Goal: Navigation & Orientation: Find specific page/section

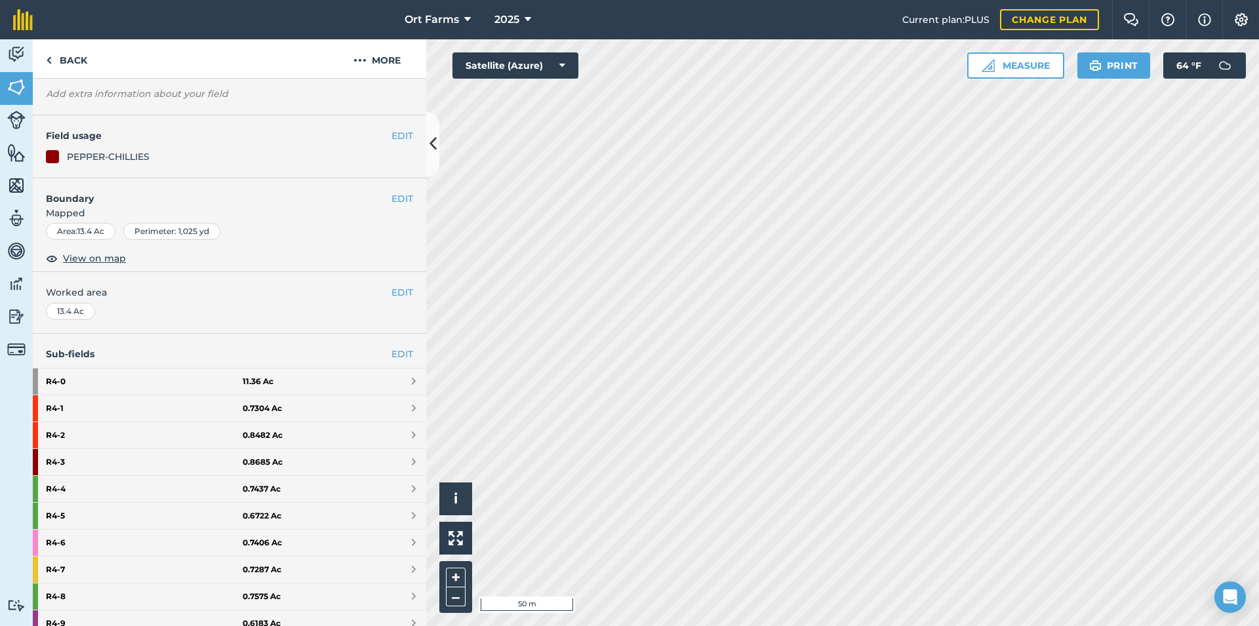
scroll to position [142, 0]
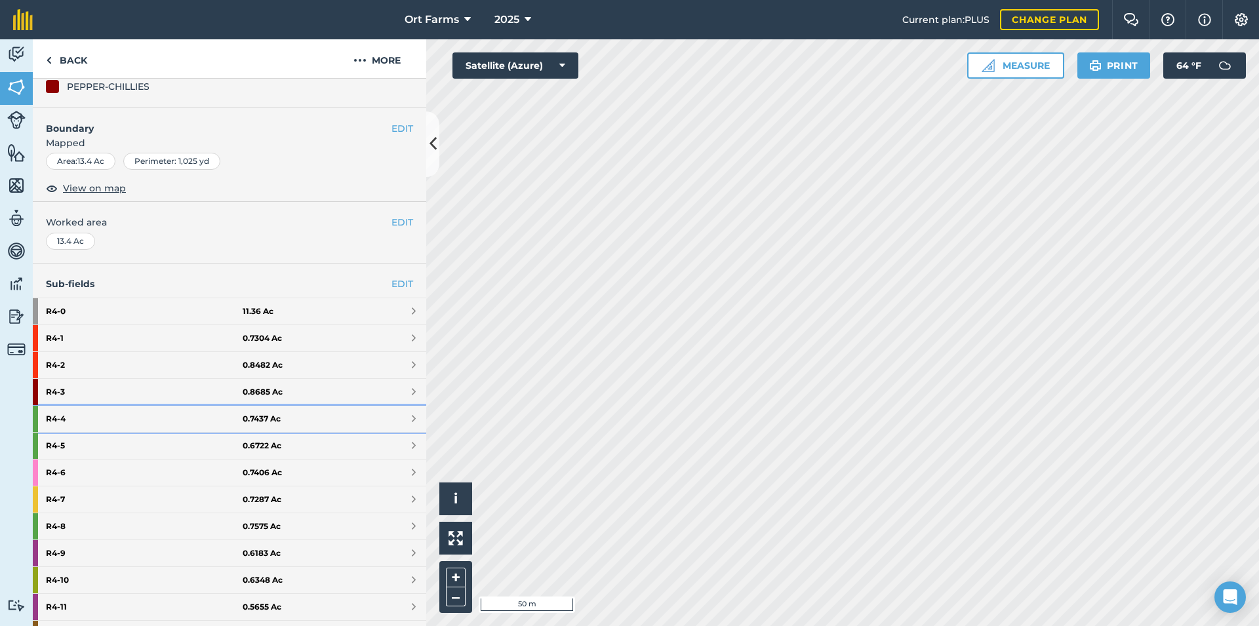
click at [92, 415] on strong "R4 - 4" at bounding box center [144, 419] width 197 height 26
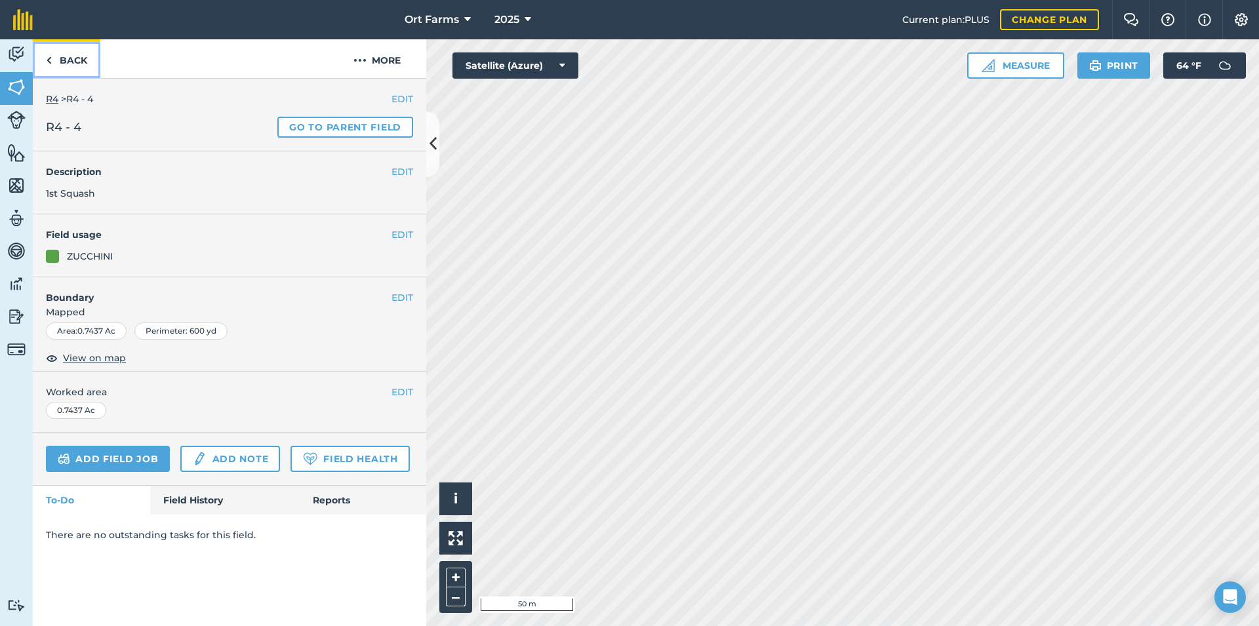
click at [56, 67] on link "Back" at bounding box center [67, 58] width 68 height 39
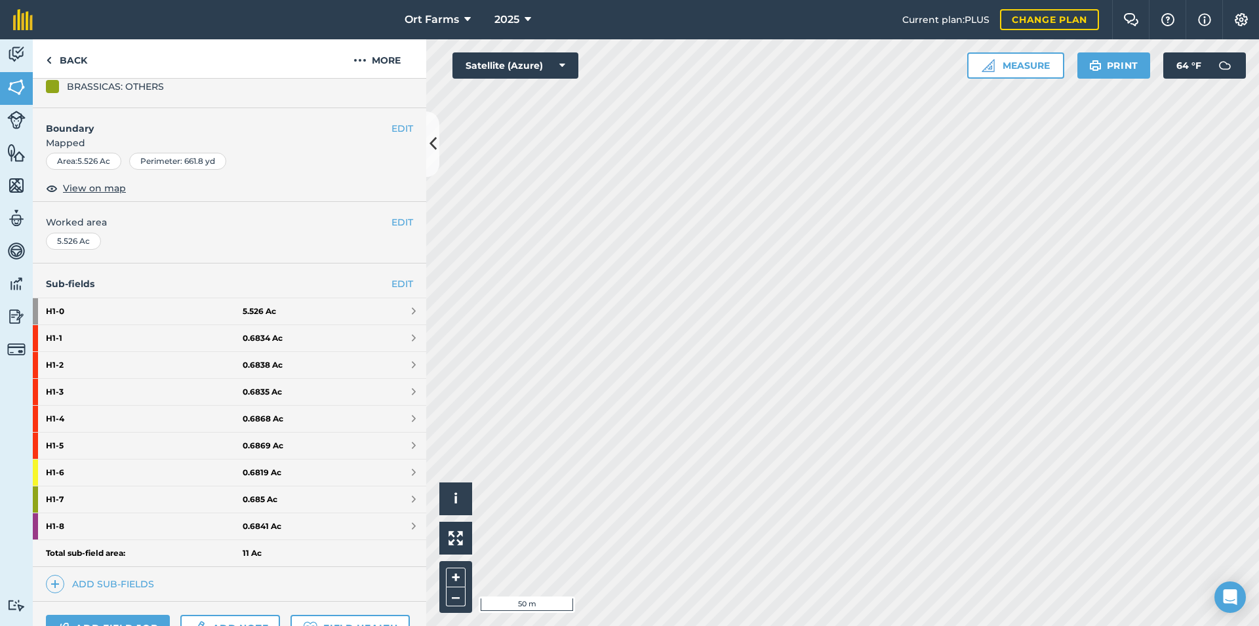
scroll to position [213, 0]
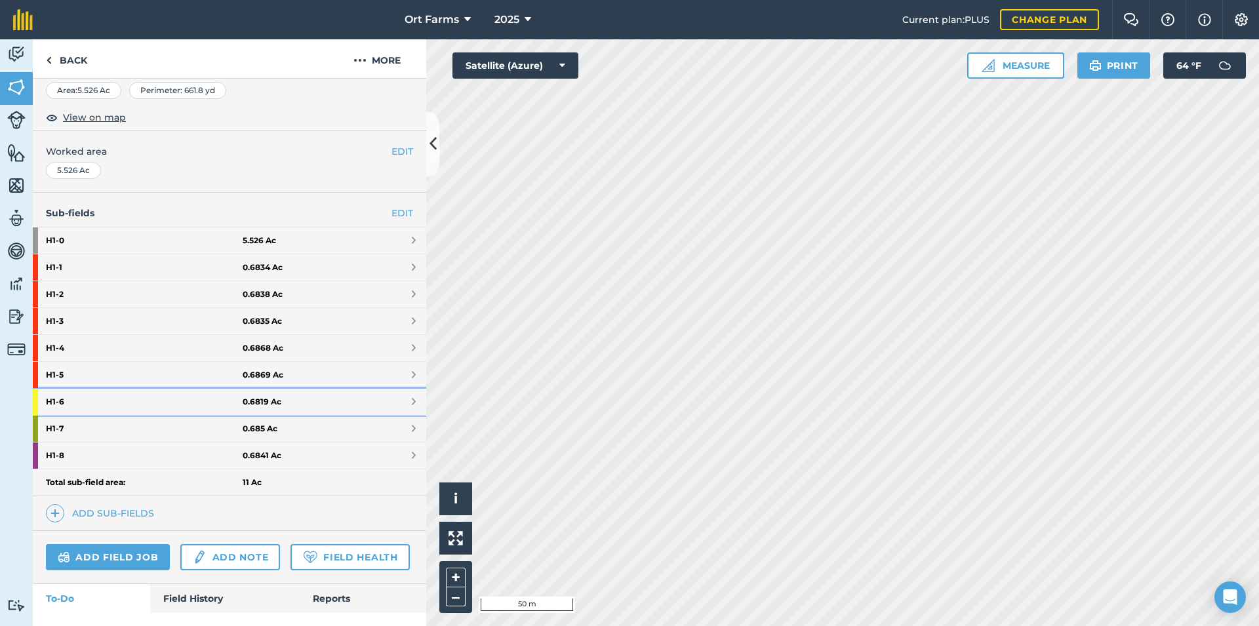
click at [398, 397] on link "H1 - 6 0.6819 Ac" at bounding box center [230, 402] width 394 height 26
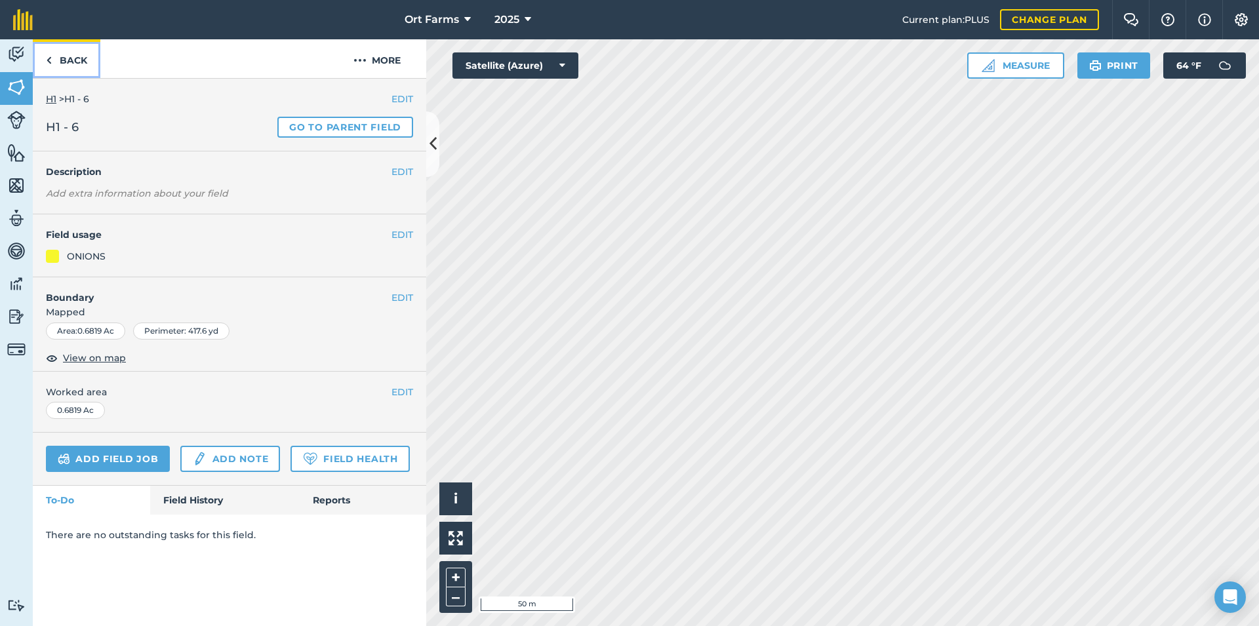
click at [45, 61] on link "Back" at bounding box center [67, 58] width 68 height 39
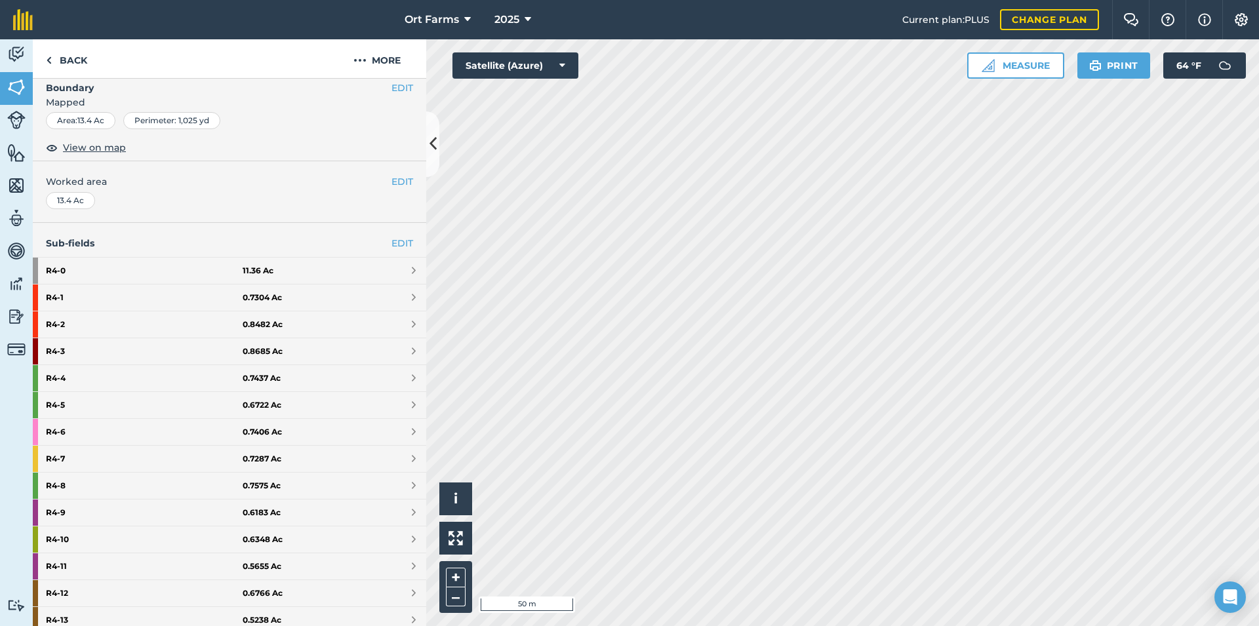
scroll to position [213, 0]
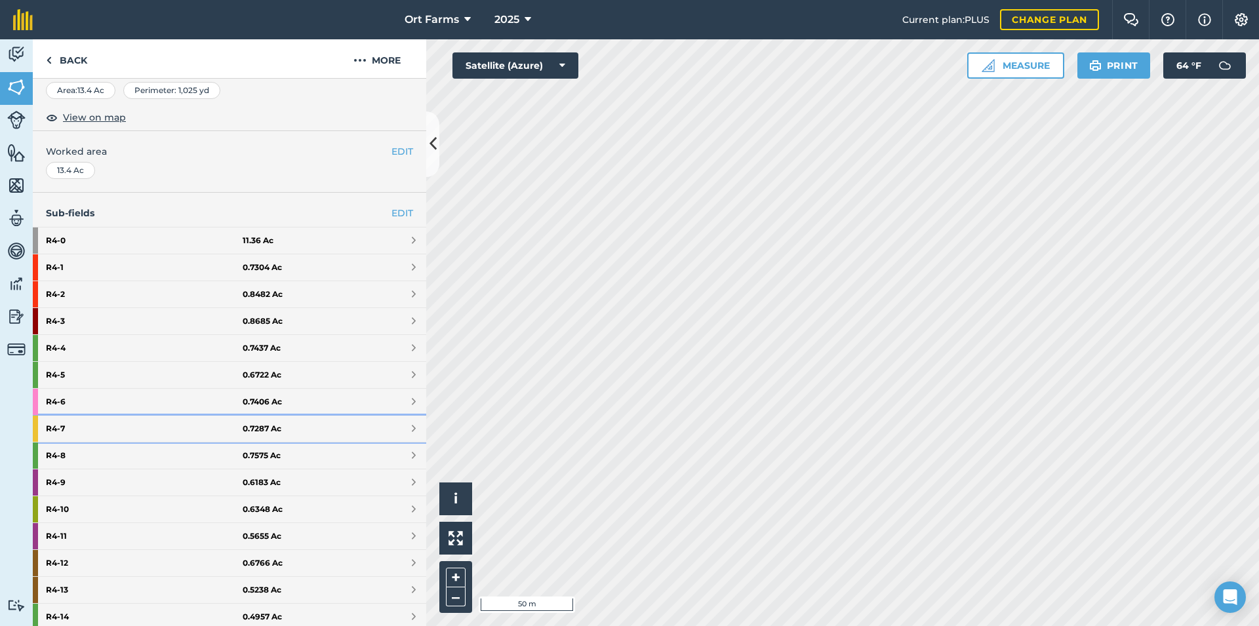
click at [397, 427] on link "R4 - 7 0.7287 Ac" at bounding box center [230, 429] width 394 height 26
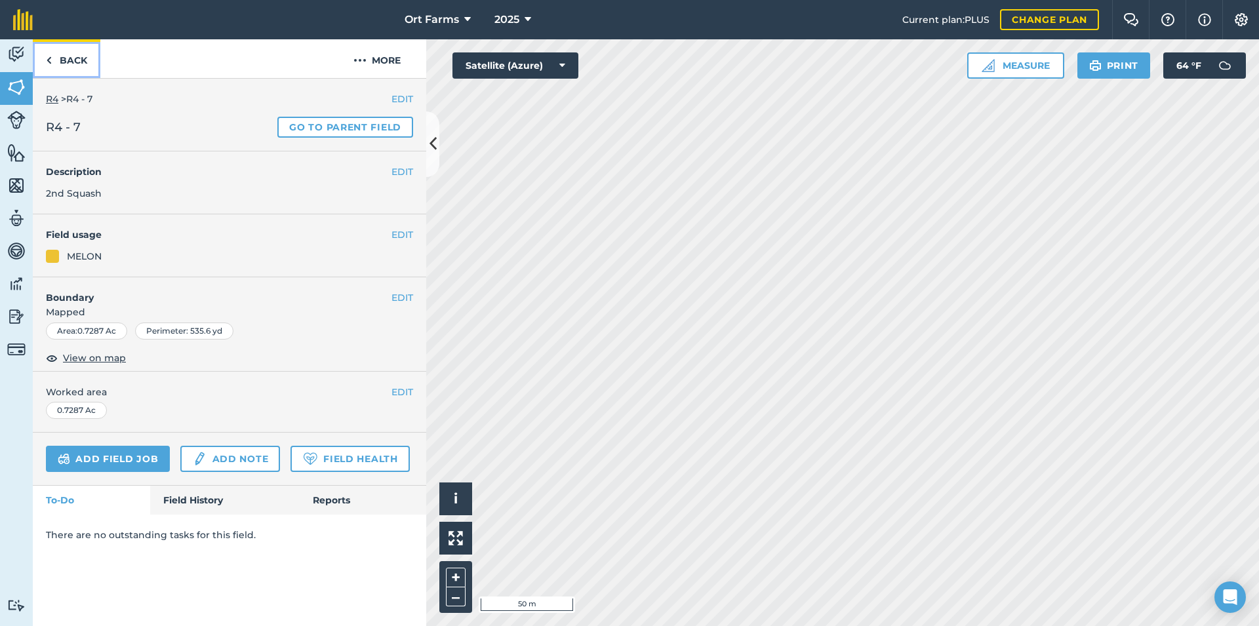
click at [47, 58] on img at bounding box center [49, 60] width 6 height 16
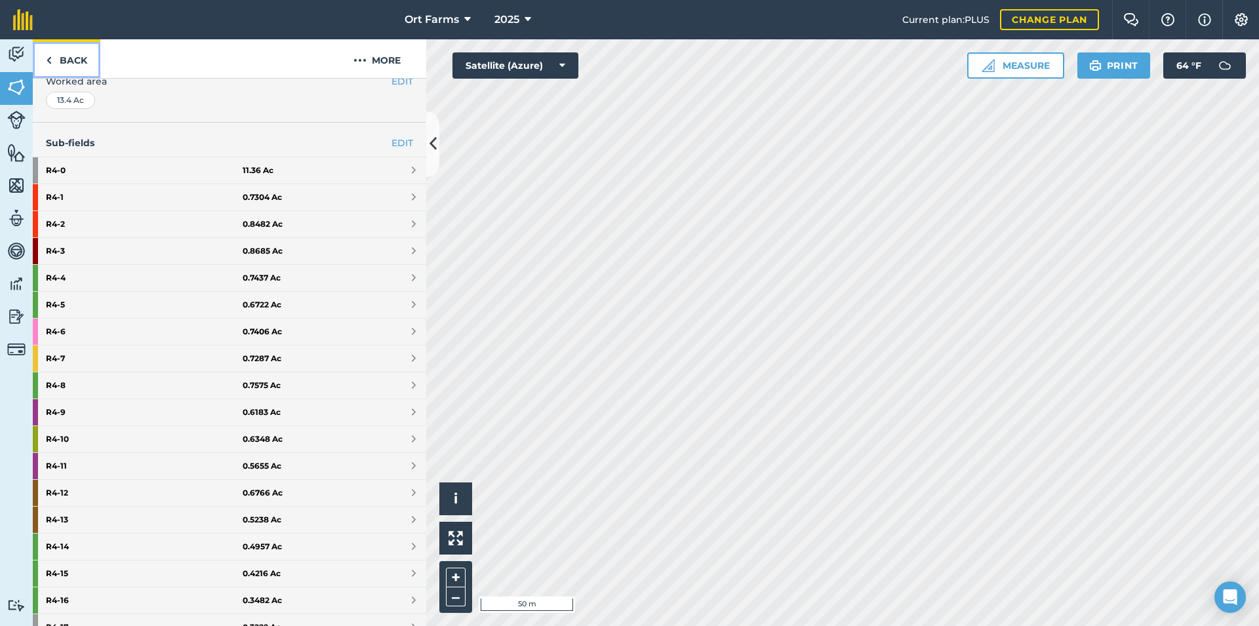
scroll to position [283, 0]
click at [399, 407] on link "R4 - 9 0.6183 Ac" at bounding box center [230, 412] width 394 height 26
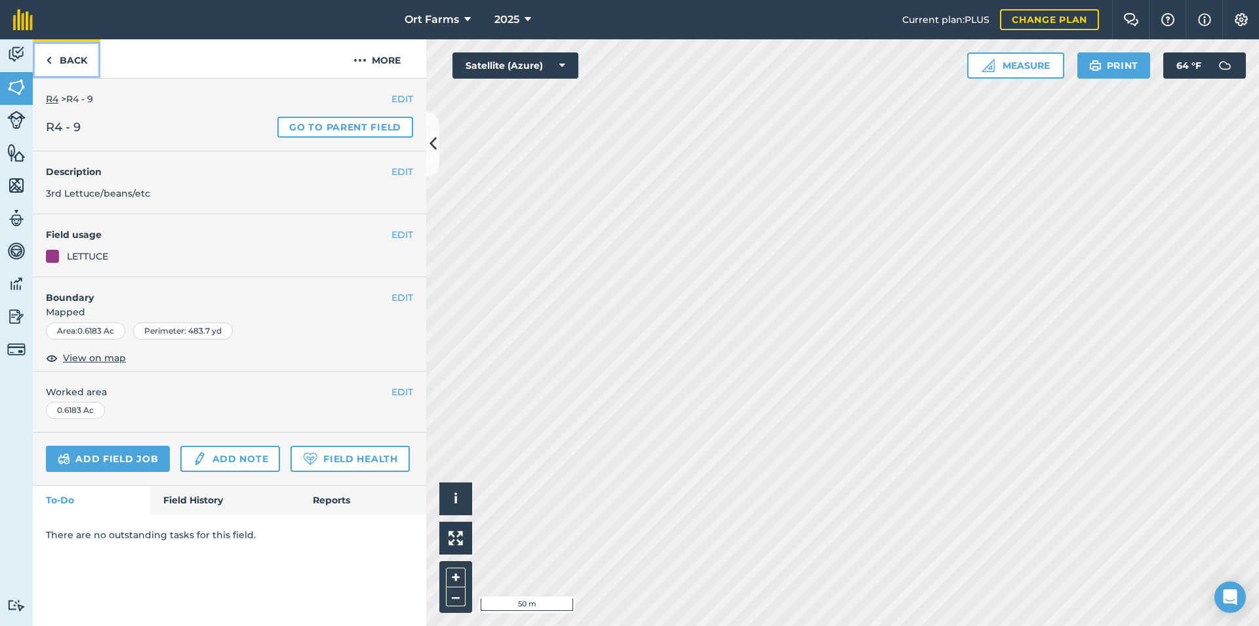
click at [49, 60] on img at bounding box center [49, 60] width 6 height 16
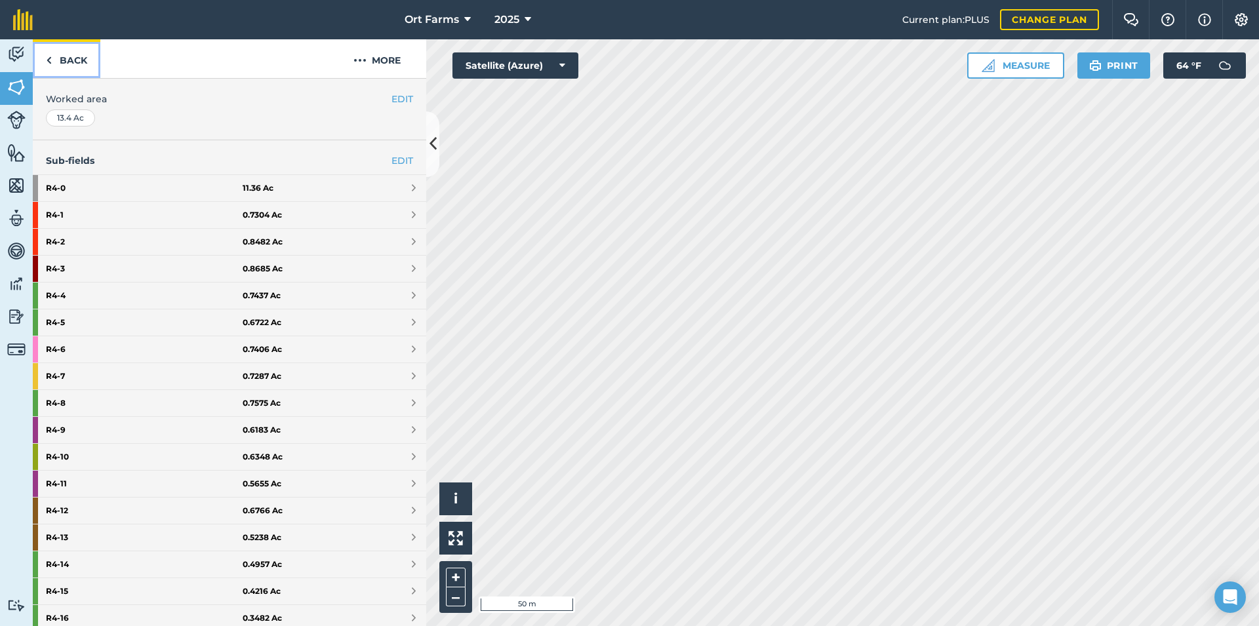
scroll to position [283, 0]
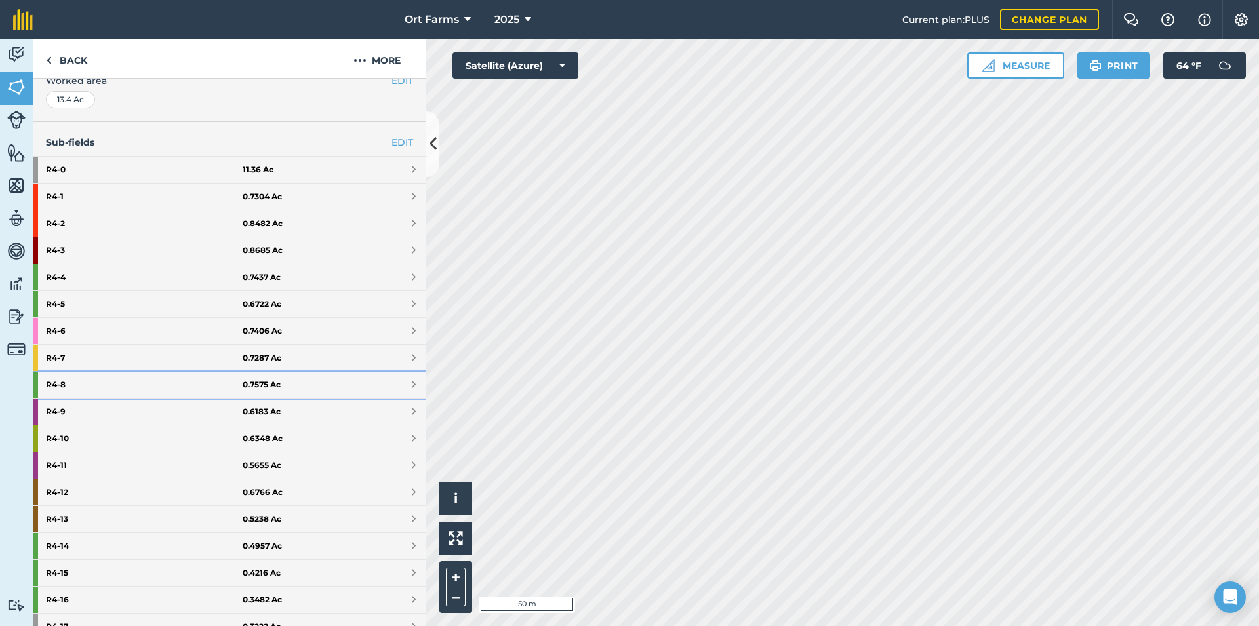
click at [392, 384] on link "R4 - 8 0.7575 Ac" at bounding box center [230, 385] width 394 height 26
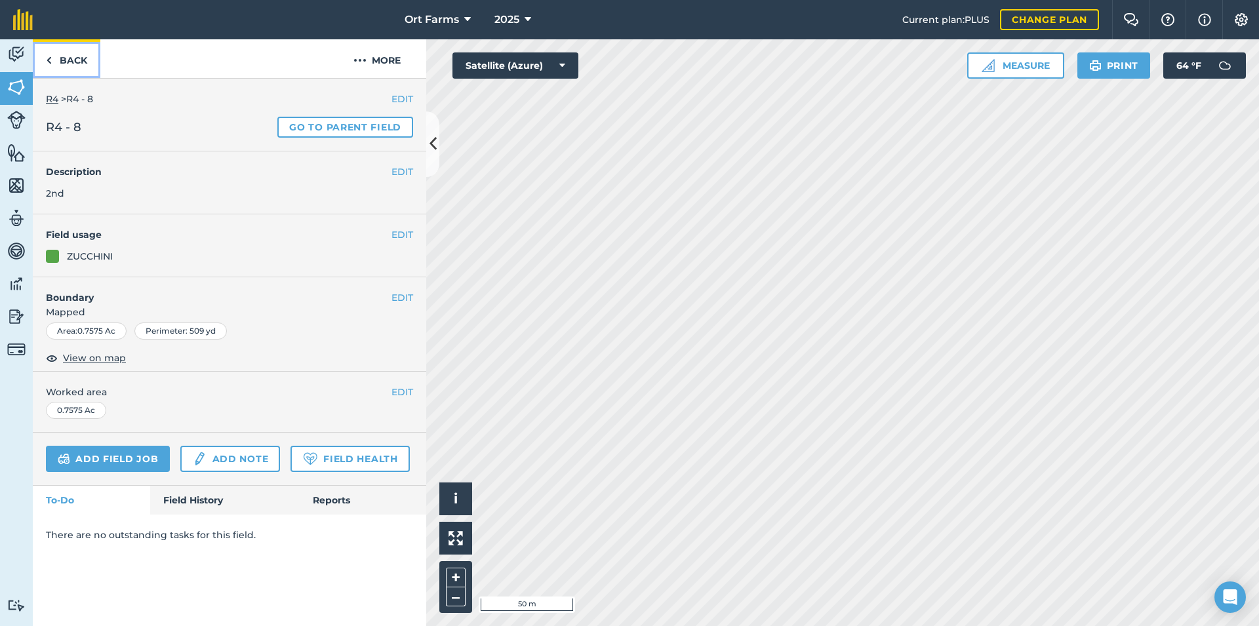
click at [49, 62] on img at bounding box center [49, 60] width 6 height 16
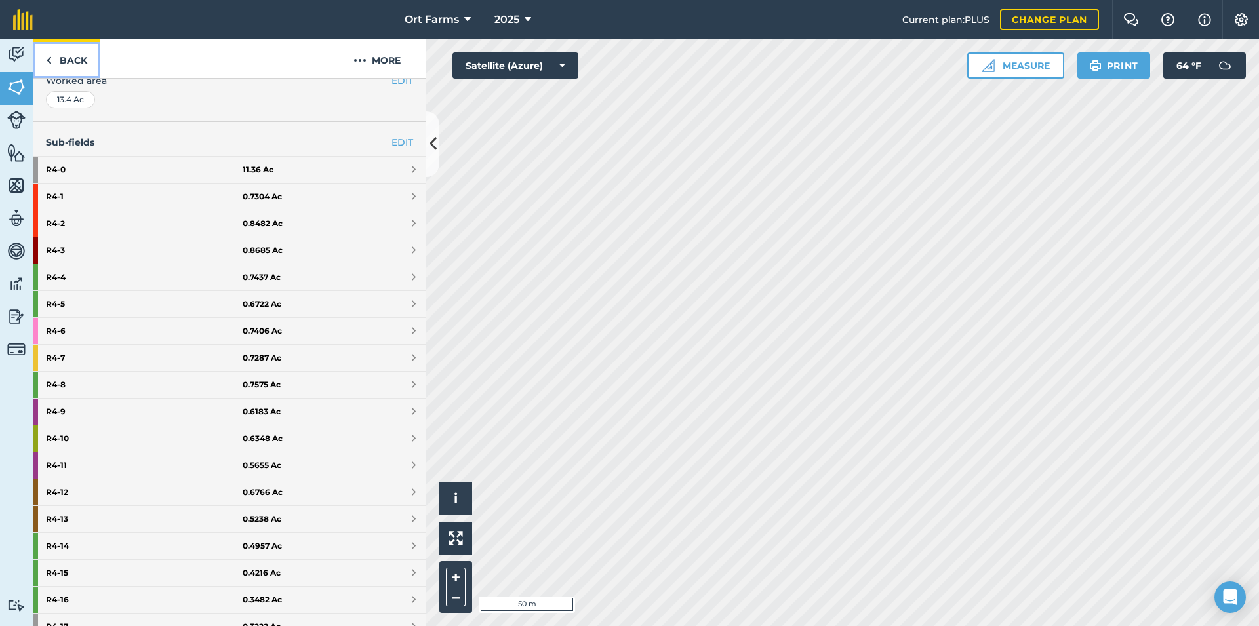
scroll to position [354, 0]
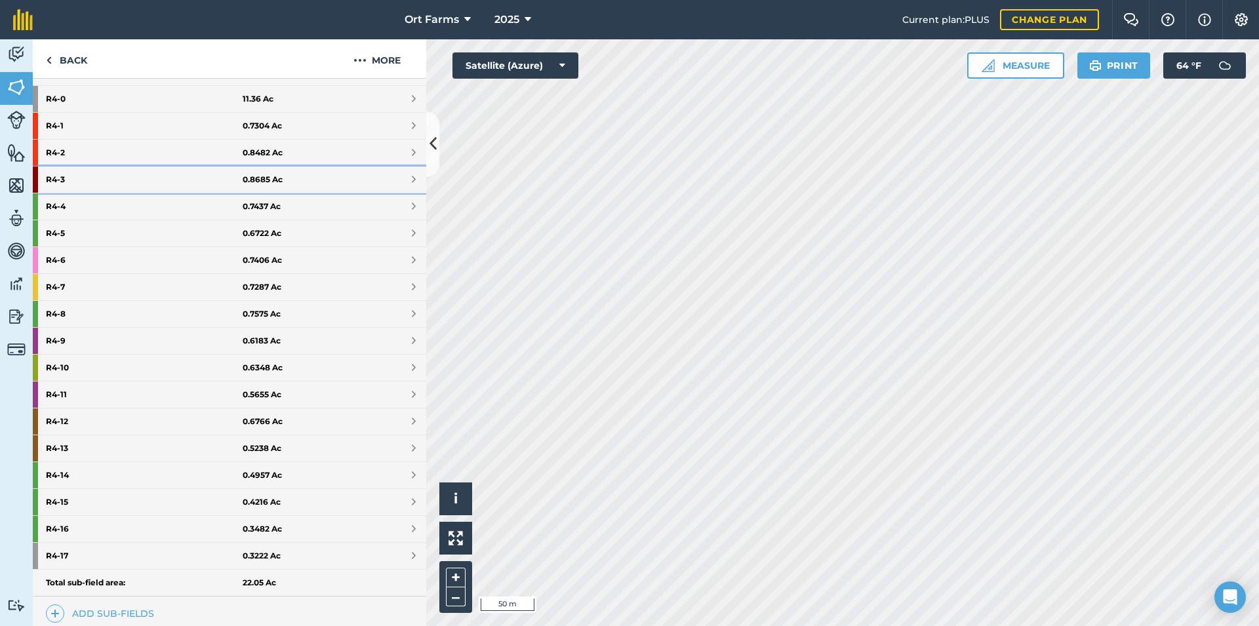
click at [398, 179] on link "R4 - 3 0.8685 Ac" at bounding box center [230, 180] width 394 height 26
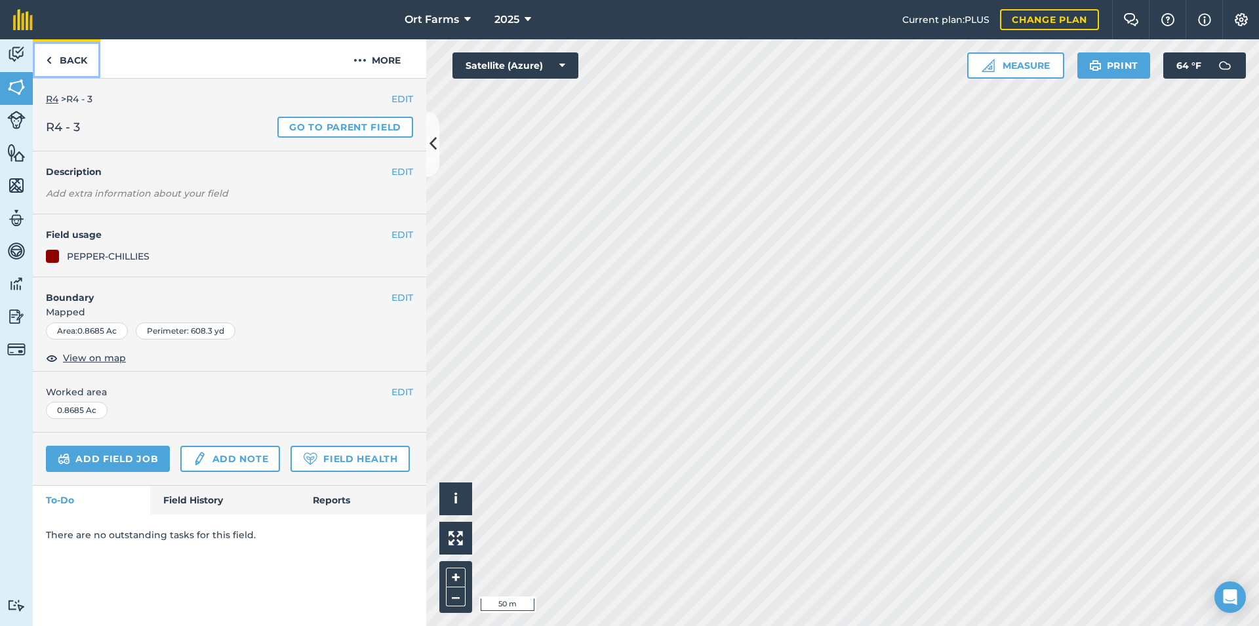
click at [66, 62] on link "Back" at bounding box center [67, 58] width 68 height 39
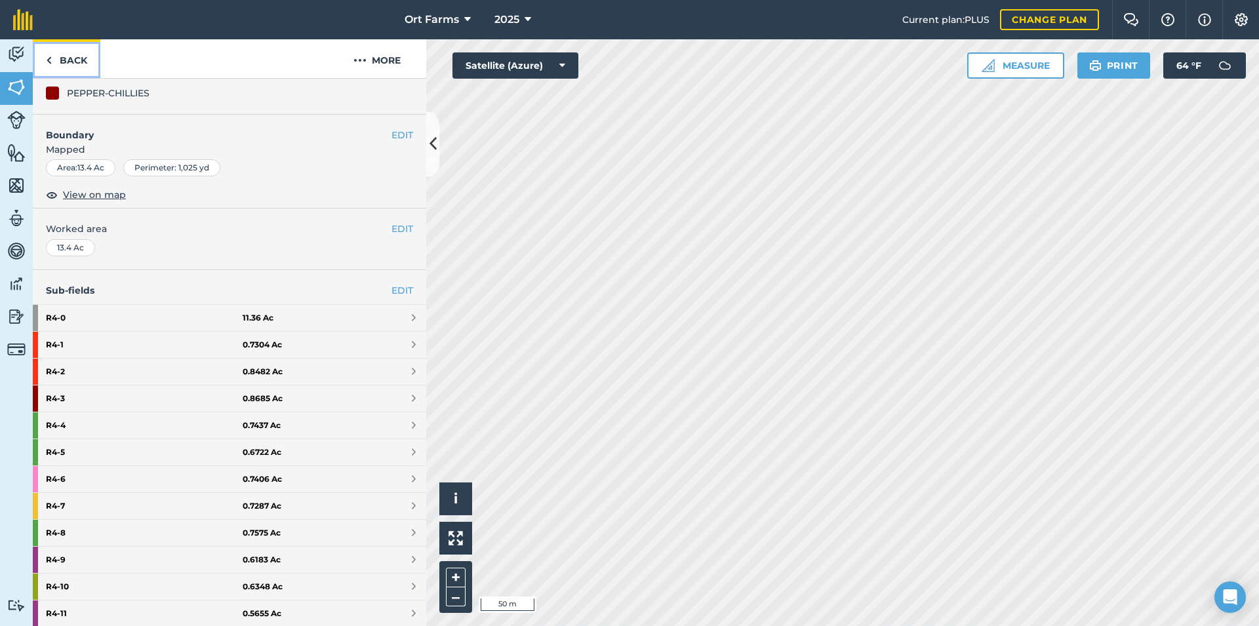
scroll to position [142, 0]
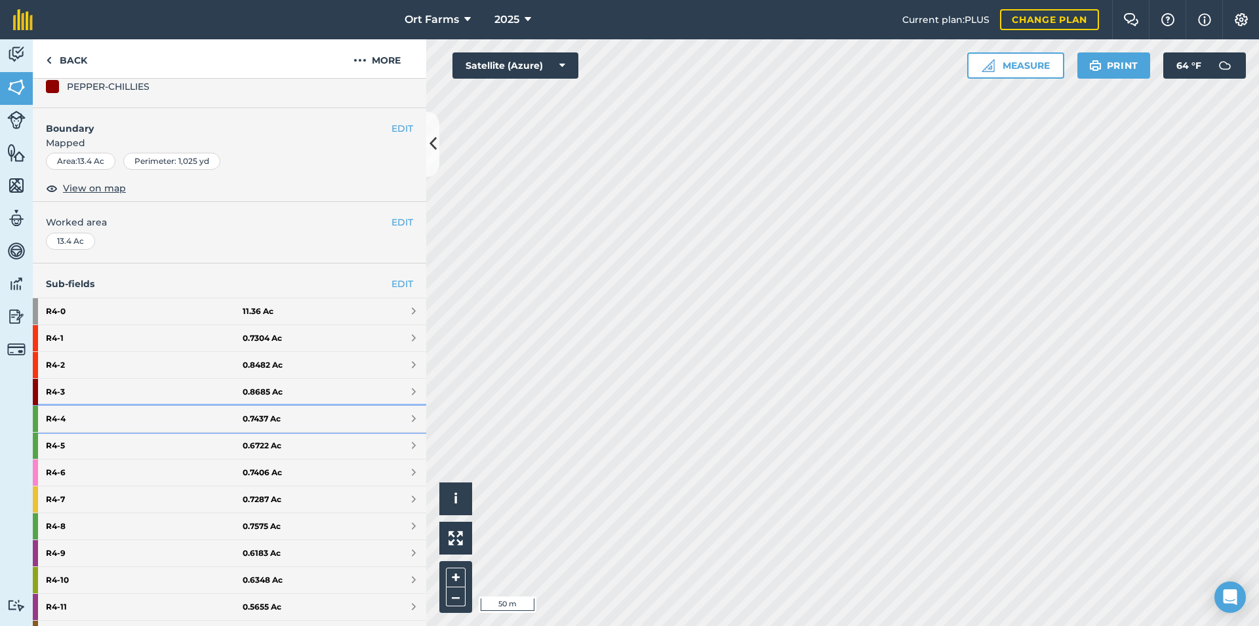
click at [396, 415] on link "R4 - 4 0.7437 Ac" at bounding box center [230, 419] width 394 height 26
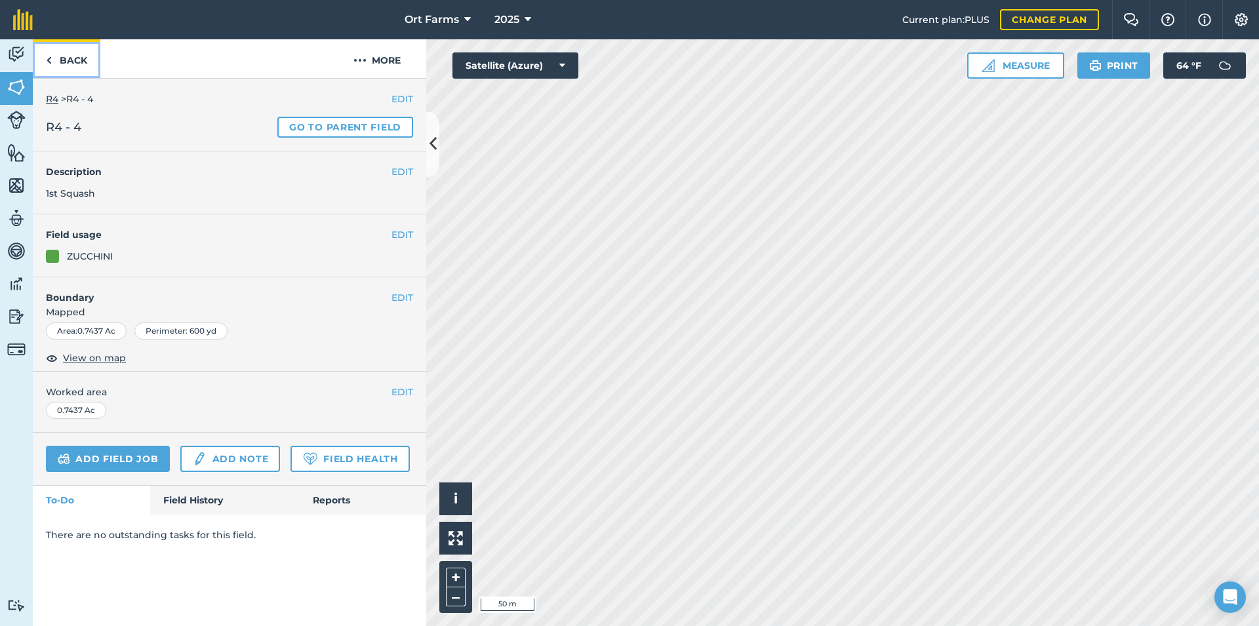
click at [76, 60] on link "Back" at bounding box center [67, 58] width 68 height 39
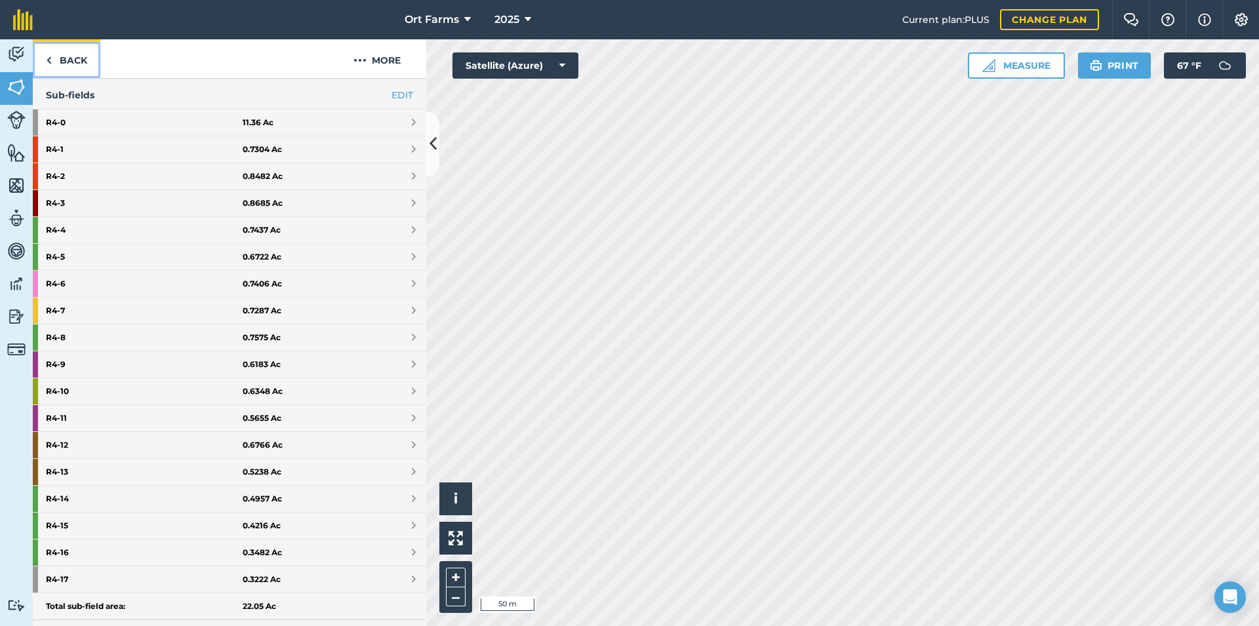
scroll to position [354, 0]
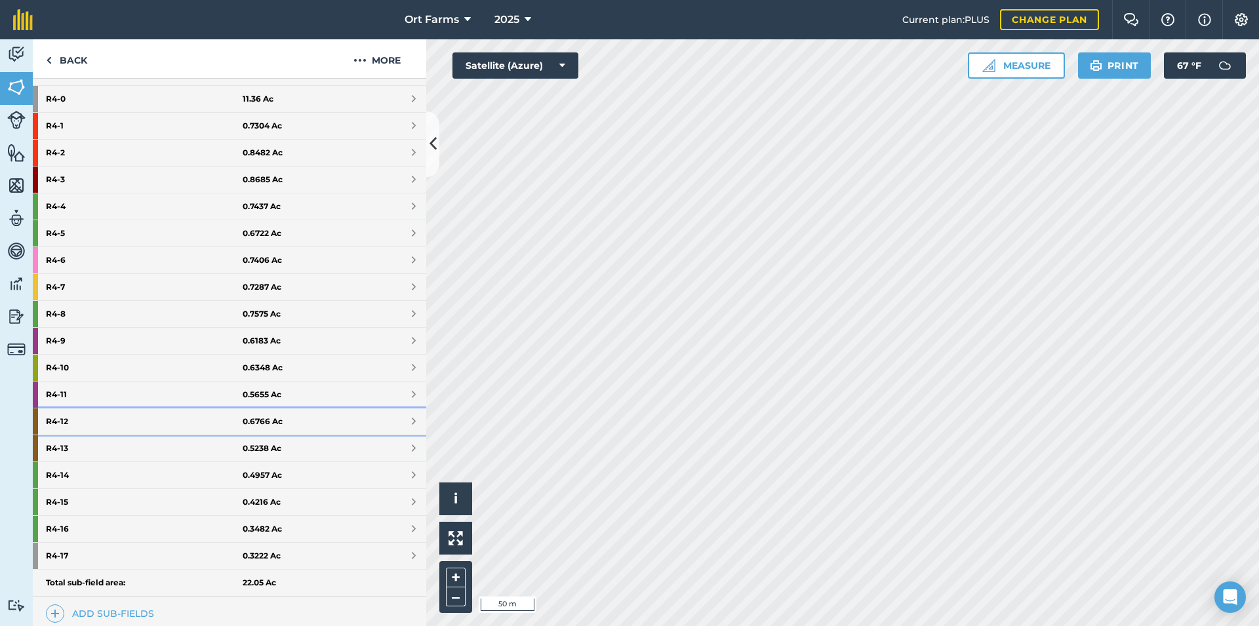
click at [412, 419] on span at bounding box center [414, 422] width 4 height 10
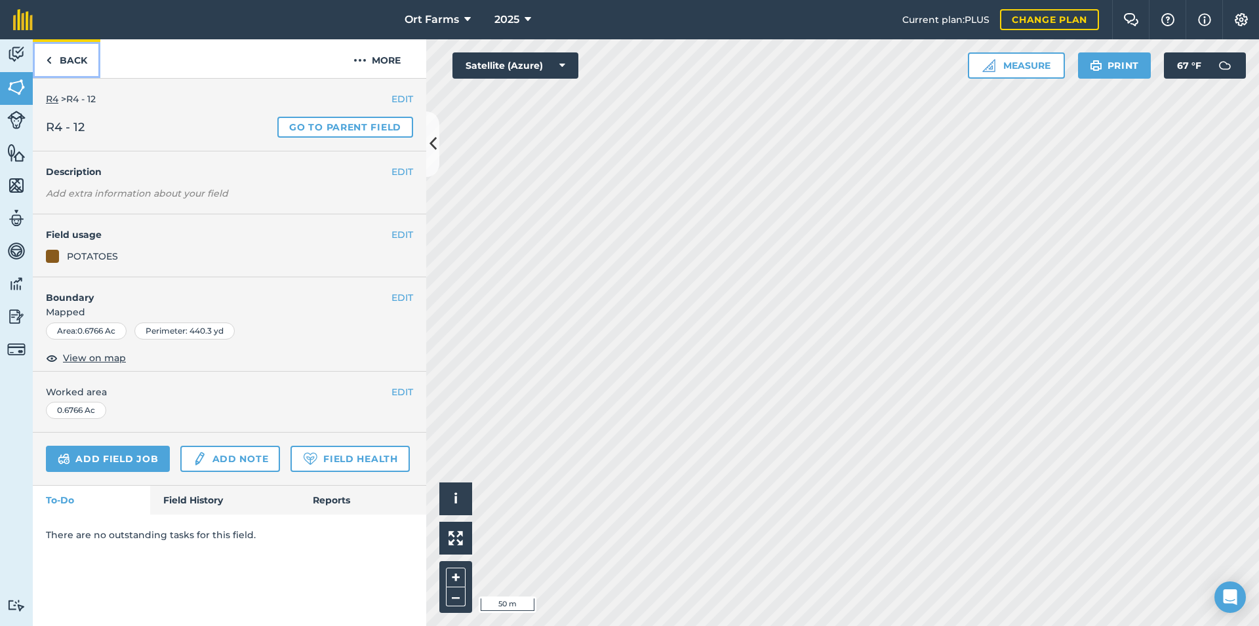
click at [68, 55] on link "Back" at bounding box center [67, 58] width 68 height 39
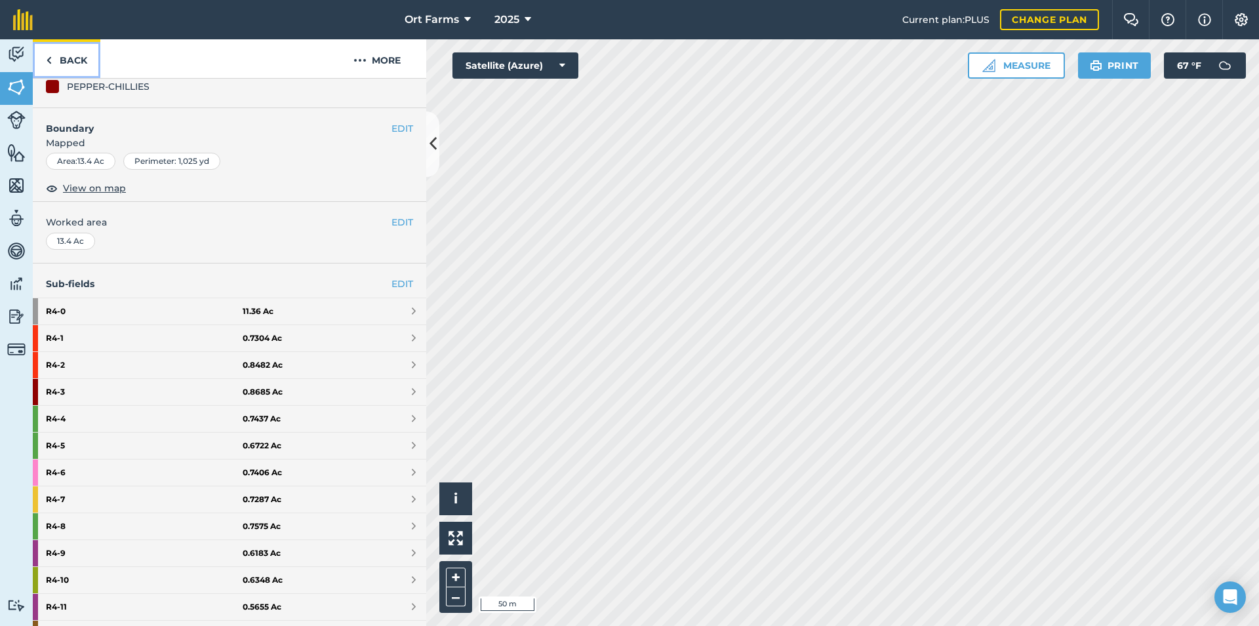
scroll to position [213, 0]
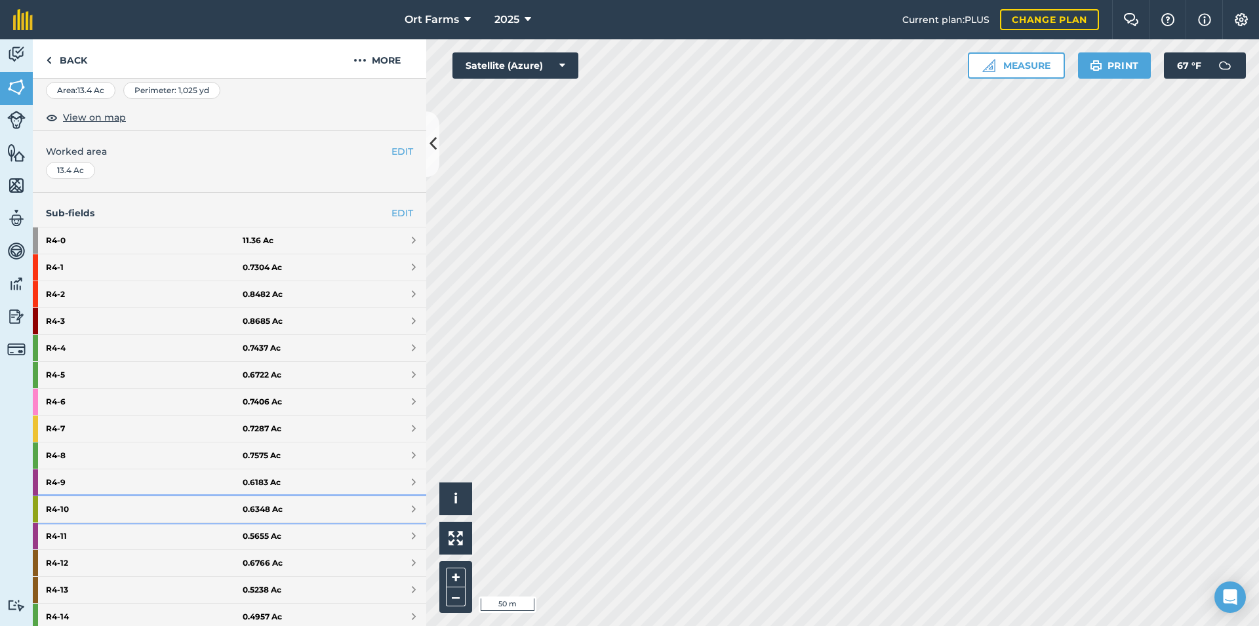
click at [412, 507] on span at bounding box center [414, 509] width 4 height 10
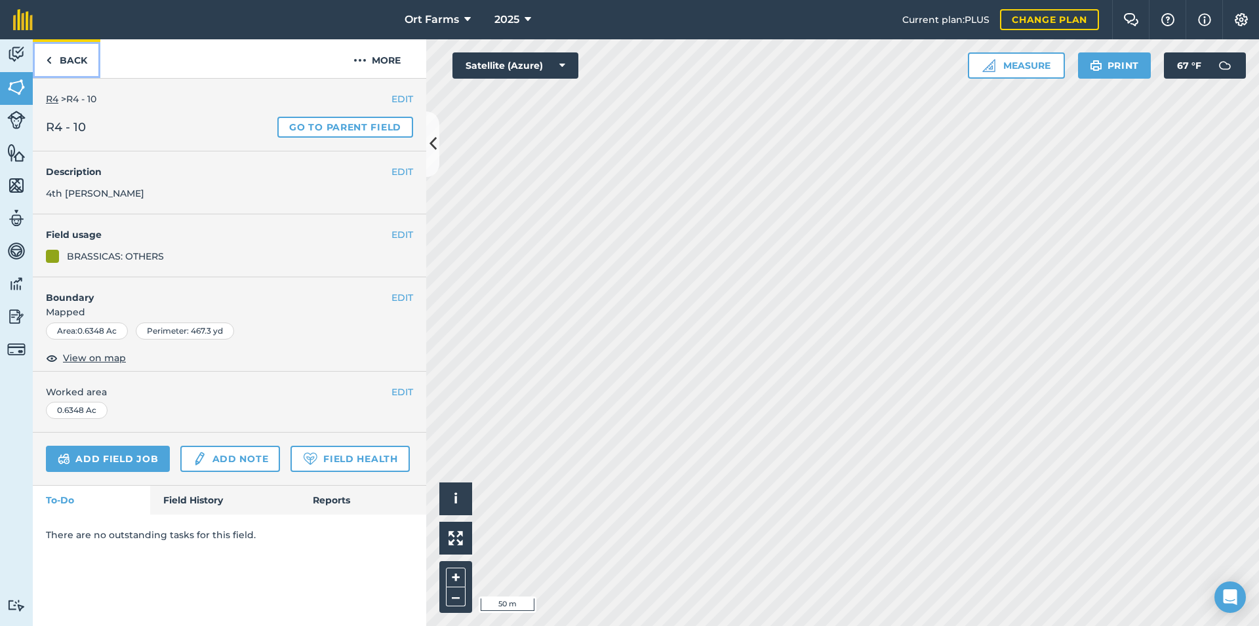
click at [71, 64] on link "Back" at bounding box center [67, 58] width 68 height 39
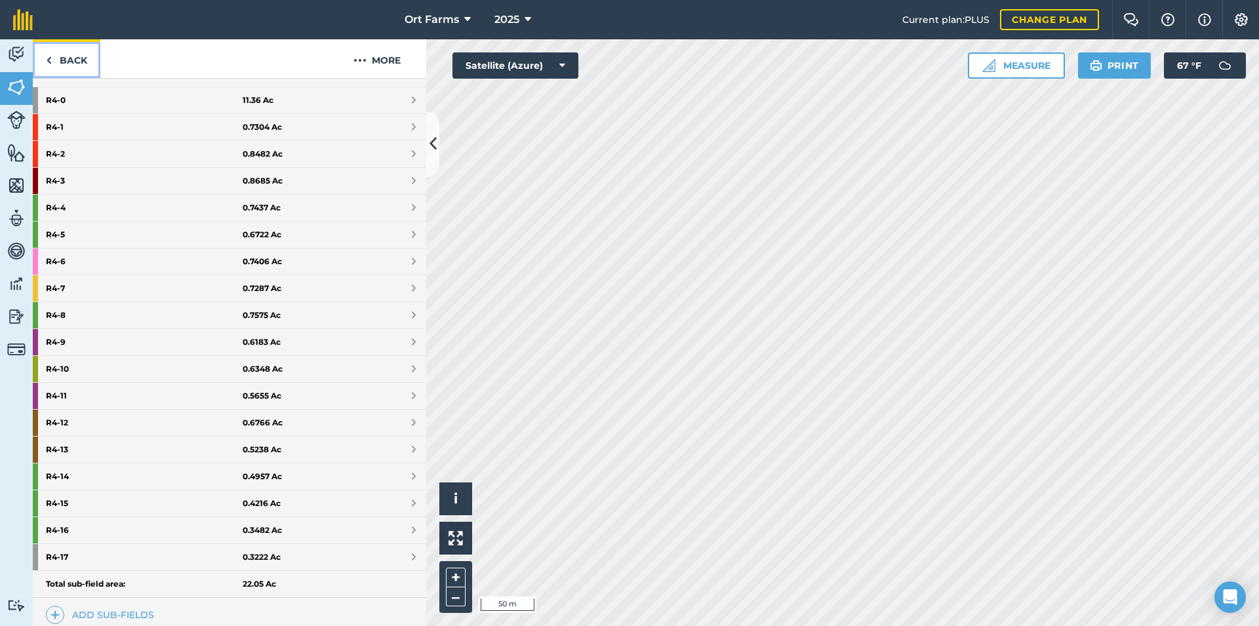
scroll to position [354, 0]
click at [412, 367] on span at bounding box center [414, 368] width 4 height 10
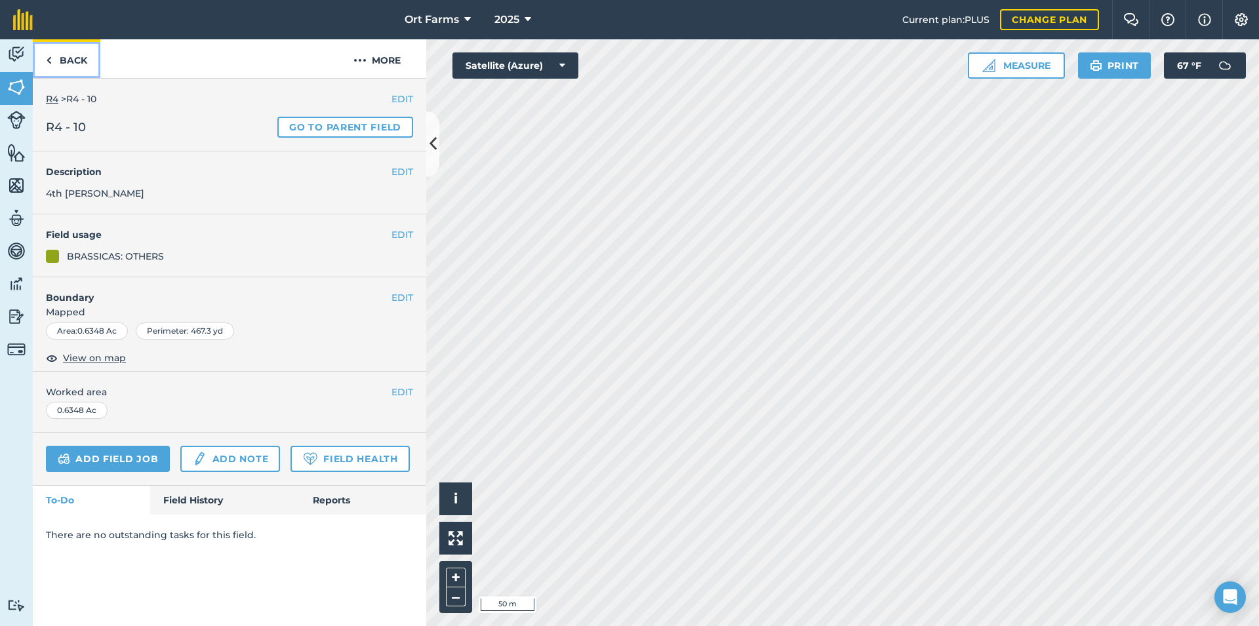
click at [56, 61] on link "Back" at bounding box center [67, 58] width 68 height 39
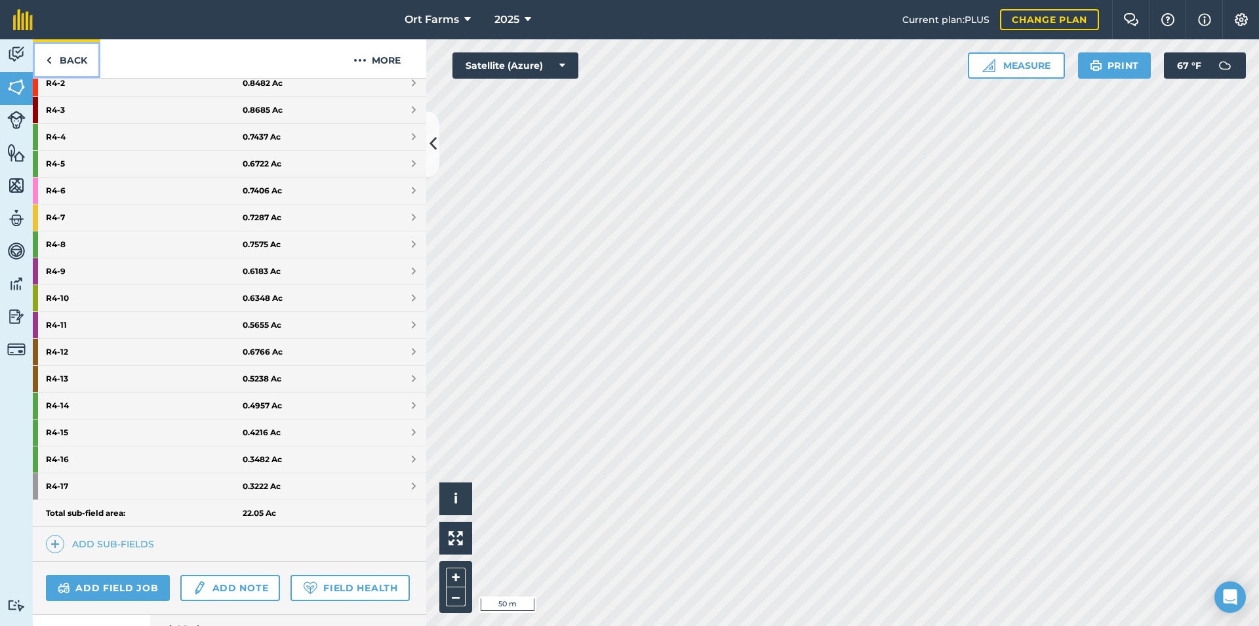
scroll to position [425, 0]
click at [412, 406] on span at bounding box center [414, 404] width 4 height 10
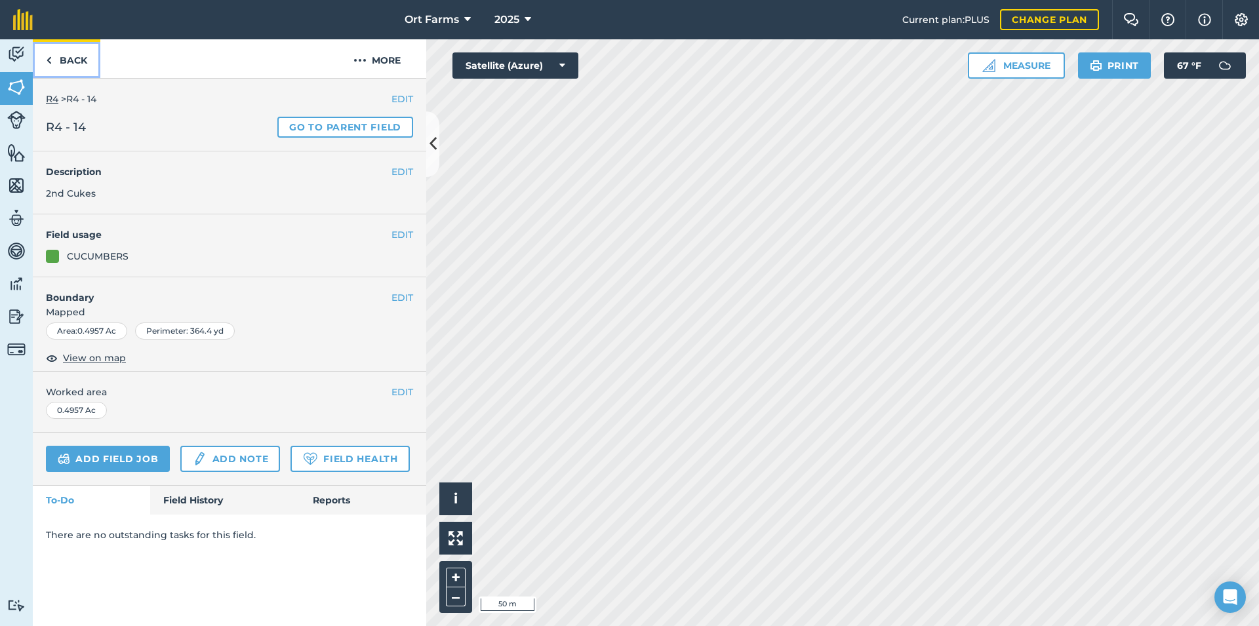
click at [51, 59] on img at bounding box center [49, 60] width 6 height 16
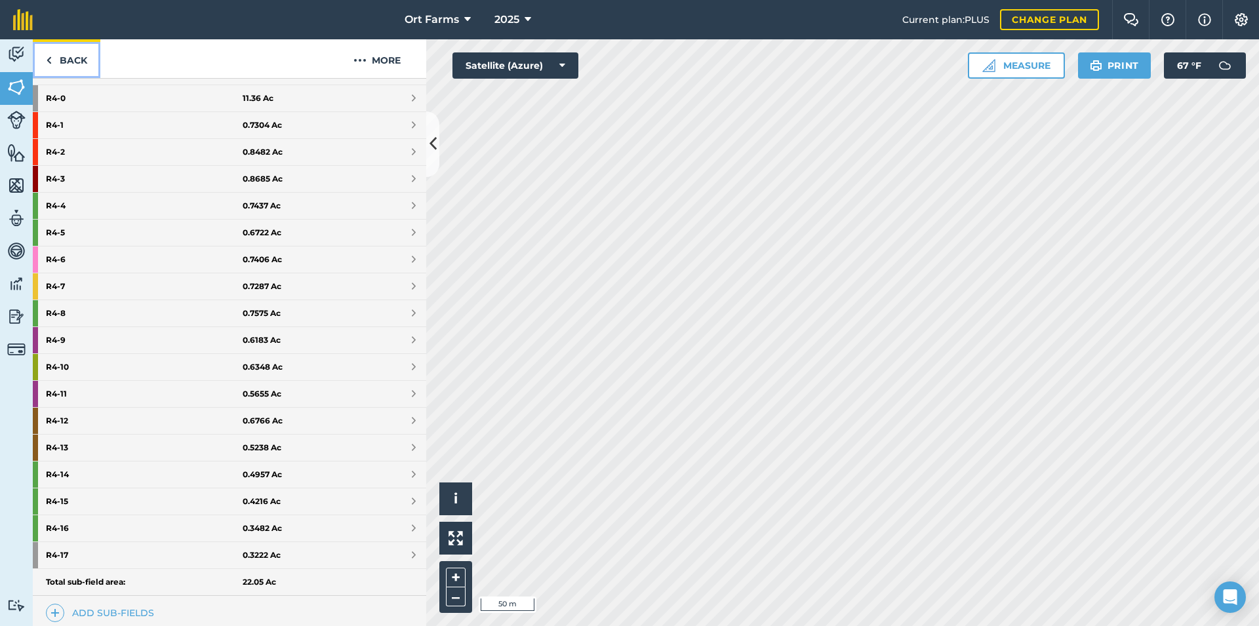
scroll to position [354, 0]
click at [397, 309] on link "R4 - 8 0.7575 Ac" at bounding box center [230, 314] width 394 height 26
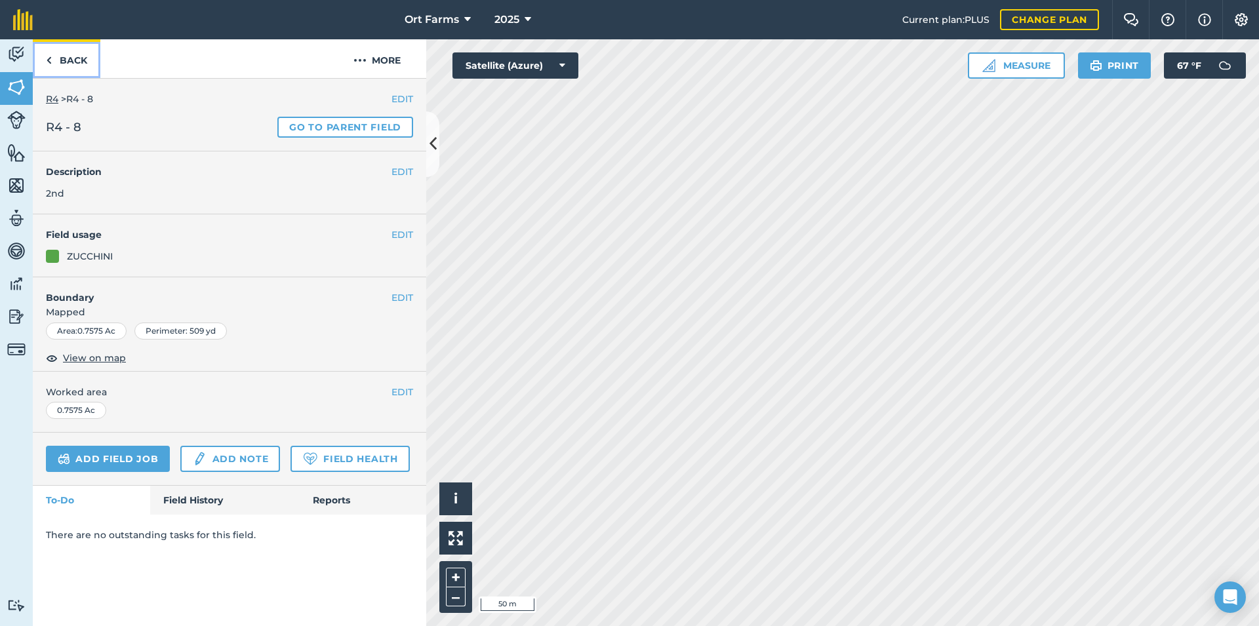
click at [50, 59] on img at bounding box center [49, 60] width 6 height 16
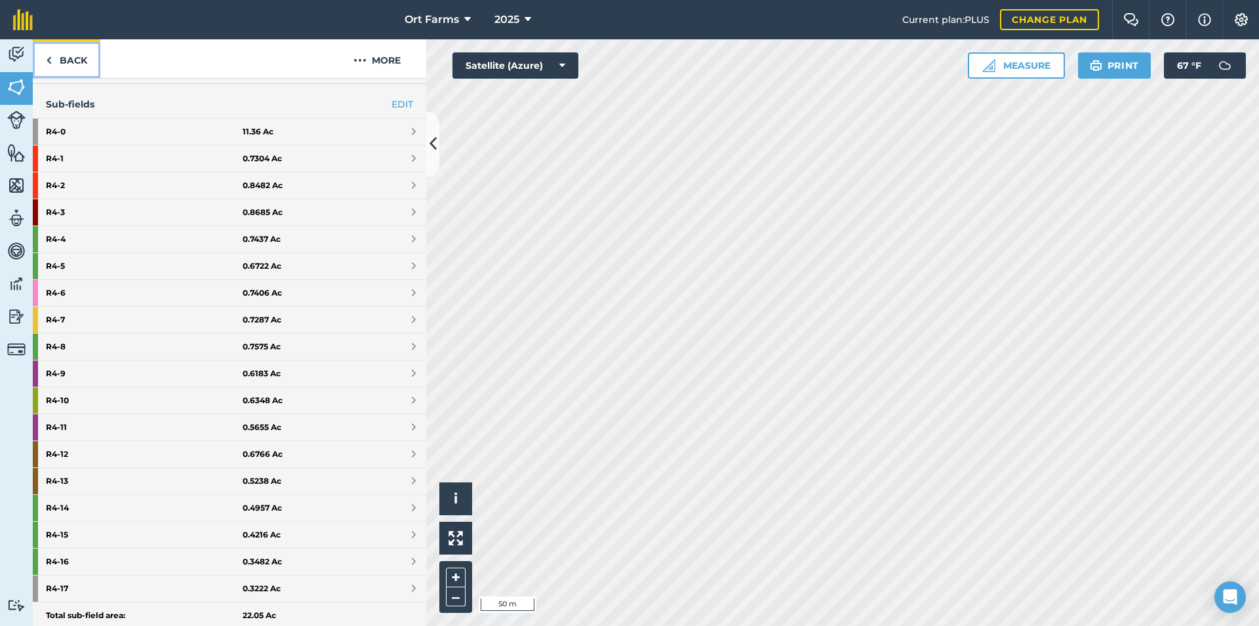
scroll to position [354, 0]
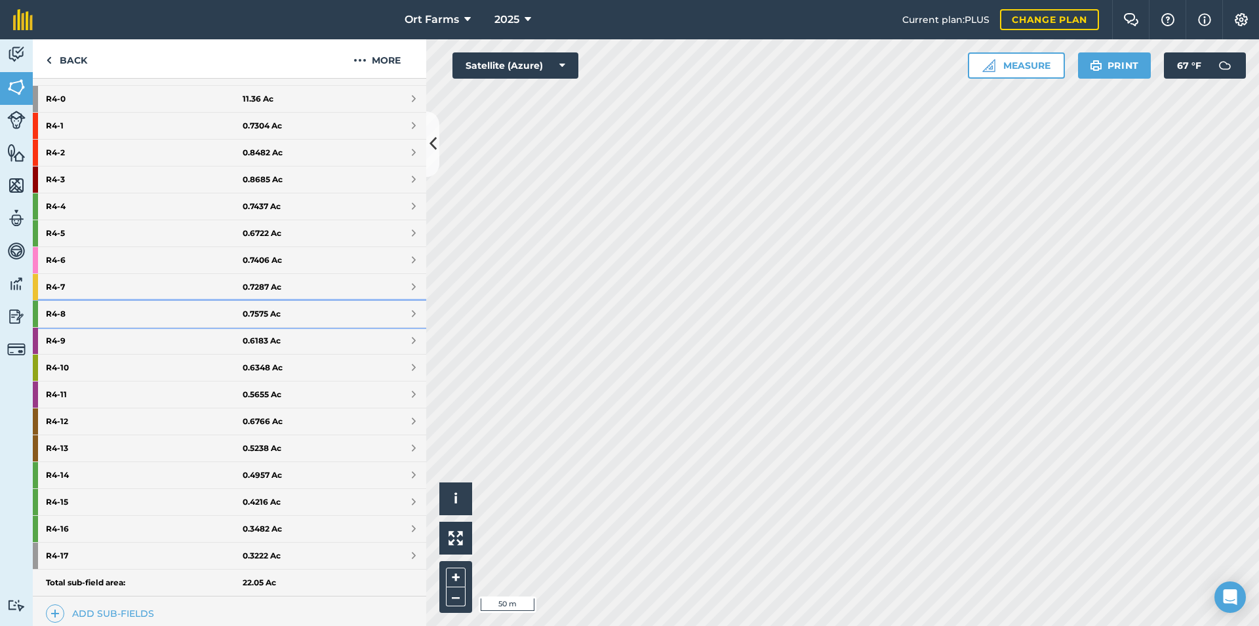
click at [380, 308] on link "R4 - 8 0.7575 Ac" at bounding box center [230, 314] width 394 height 26
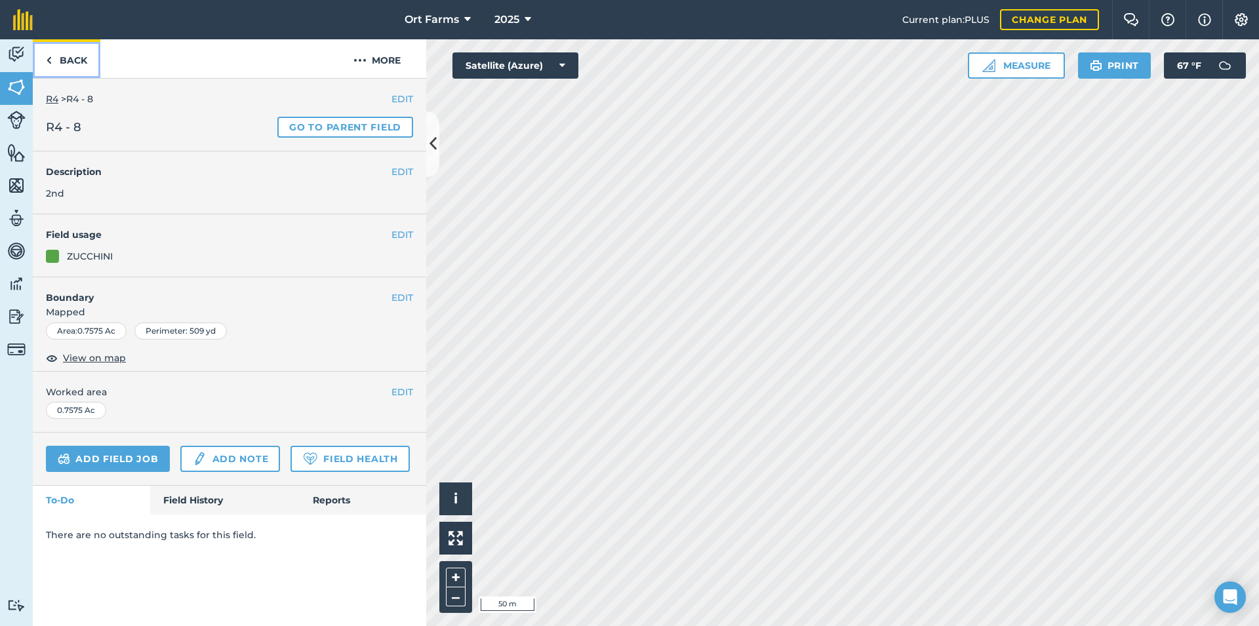
click at [53, 61] on link "Back" at bounding box center [67, 58] width 68 height 39
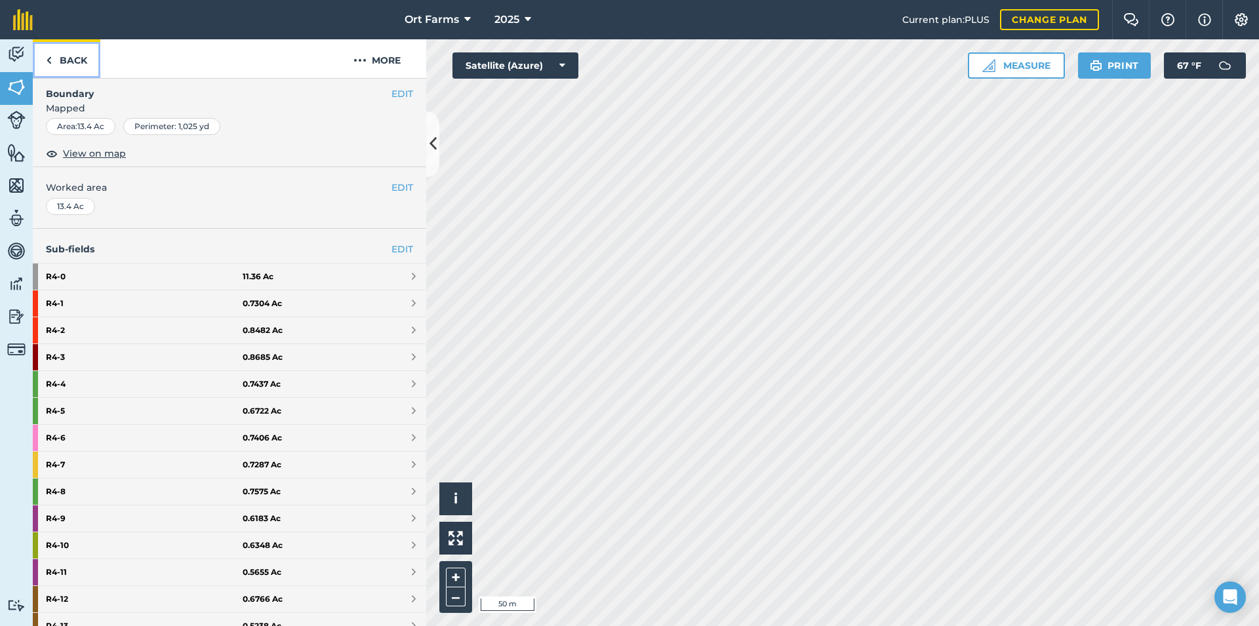
scroll to position [213, 0]
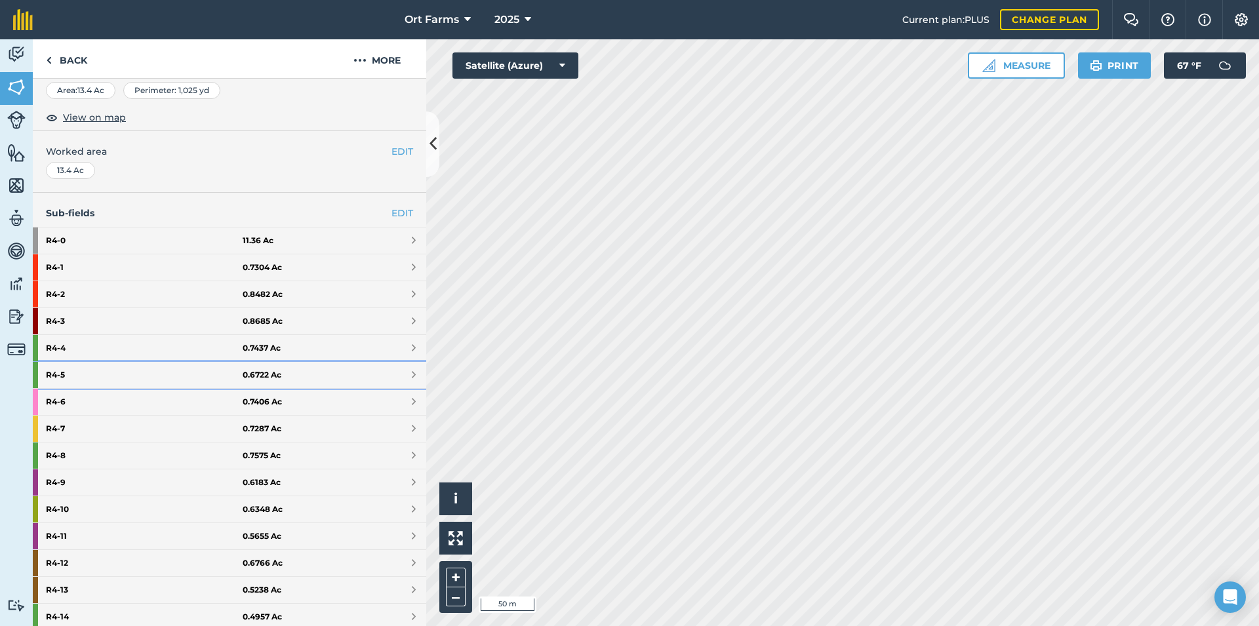
click at [396, 373] on link "R4 - 5 0.6722 Ac" at bounding box center [230, 375] width 394 height 26
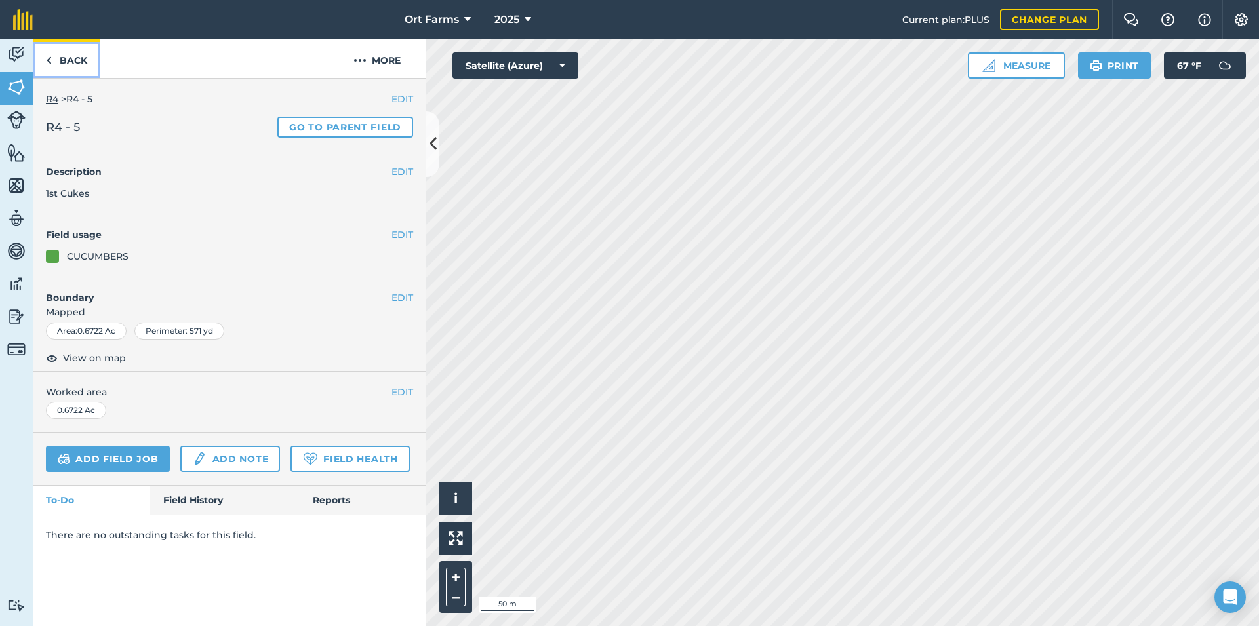
click at [56, 58] on link "Back" at bounding box center [67, 58] width 68 height 39
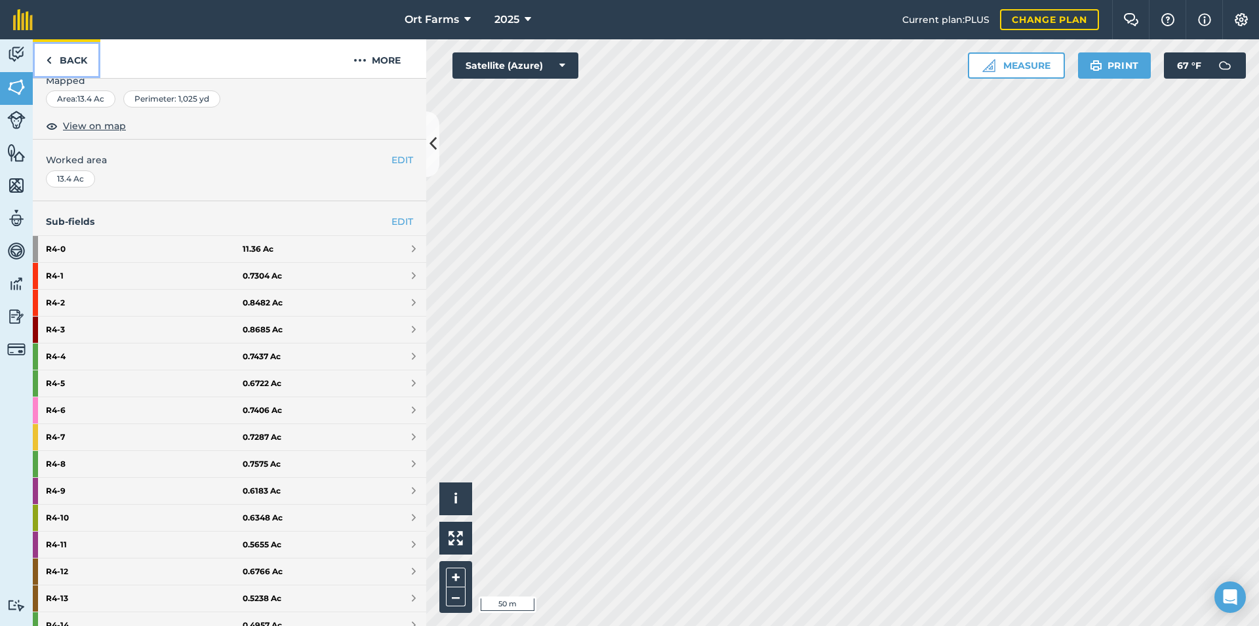
scroll to position [213, 0]
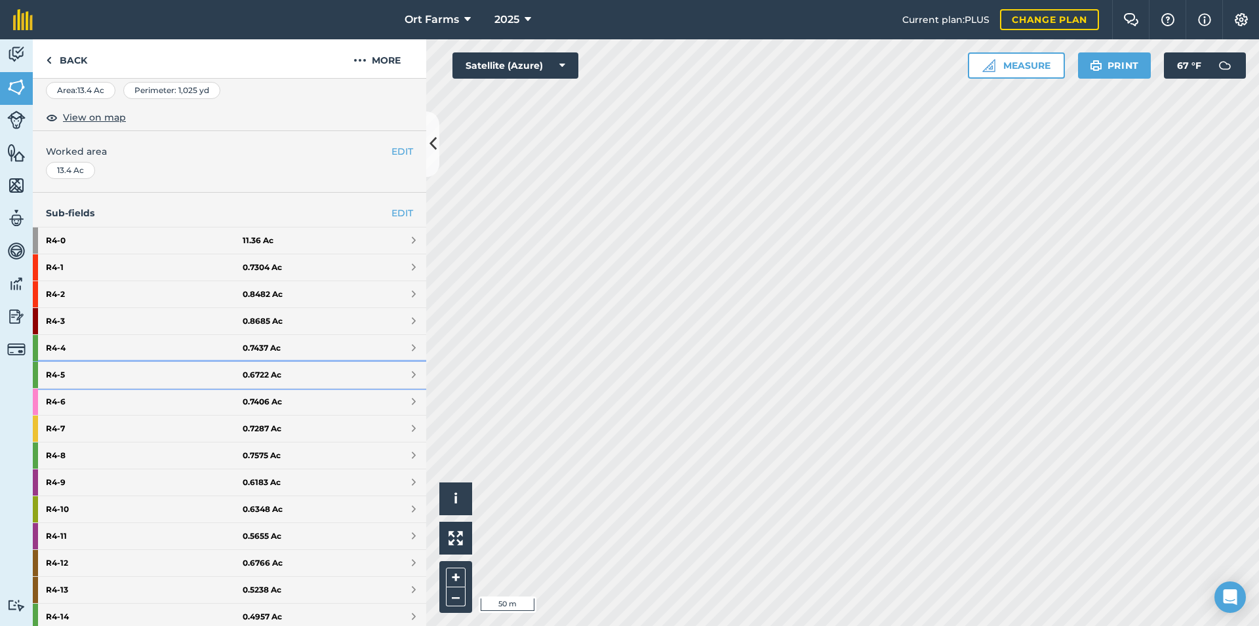
click at [405, 373] on link "R4 - 5 0.6722 Ac" at bounding box center [230, 375] width 394 height 26
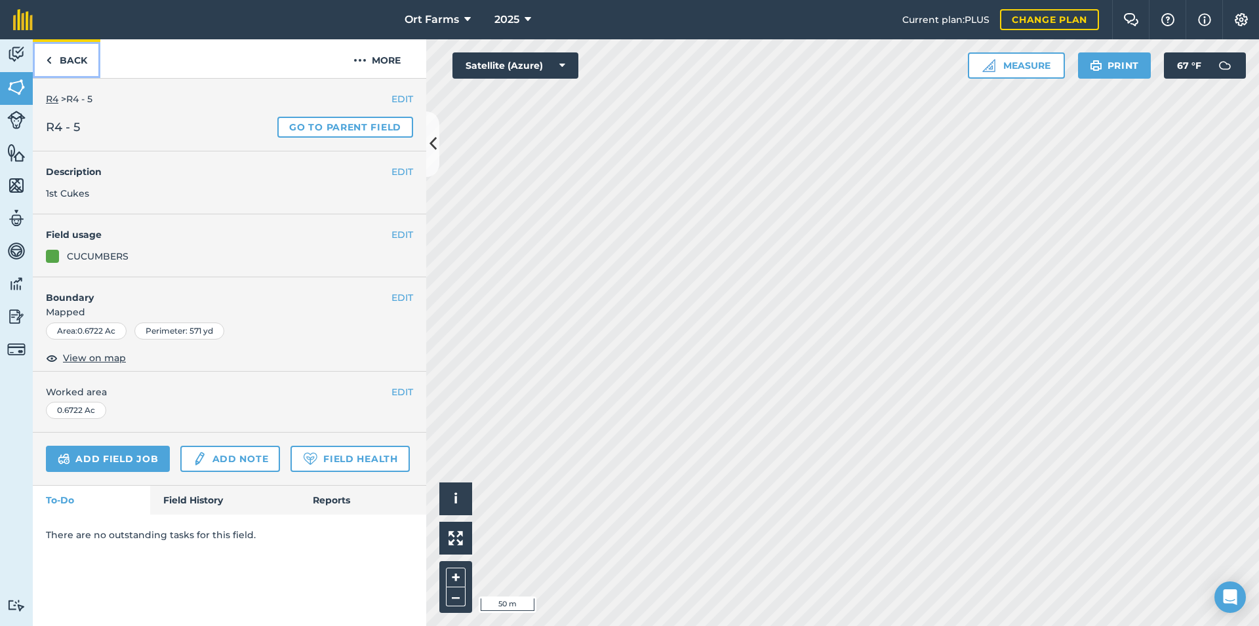
click at [53, 62] on link "Back" at bounding box center [67, 58] width 68 height 39
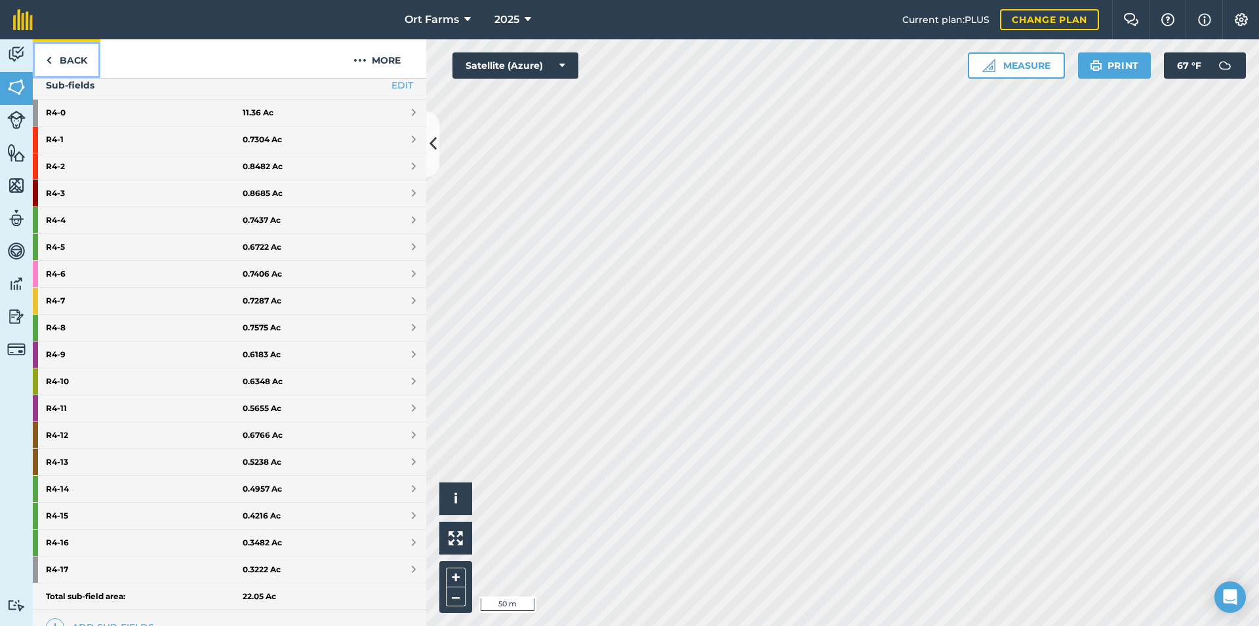
scroll to position [354, 0]
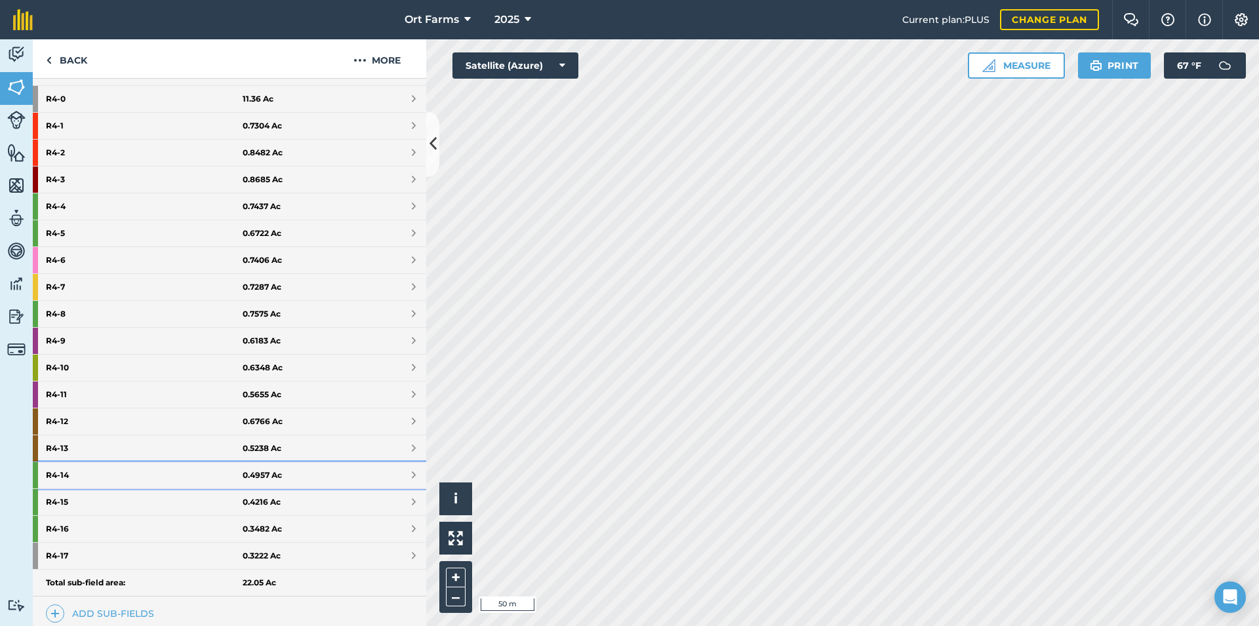
click at [378, 470] on link "R4 - 14 0.4957 Ac" at bounding box center [230, 475] width 394 height 26
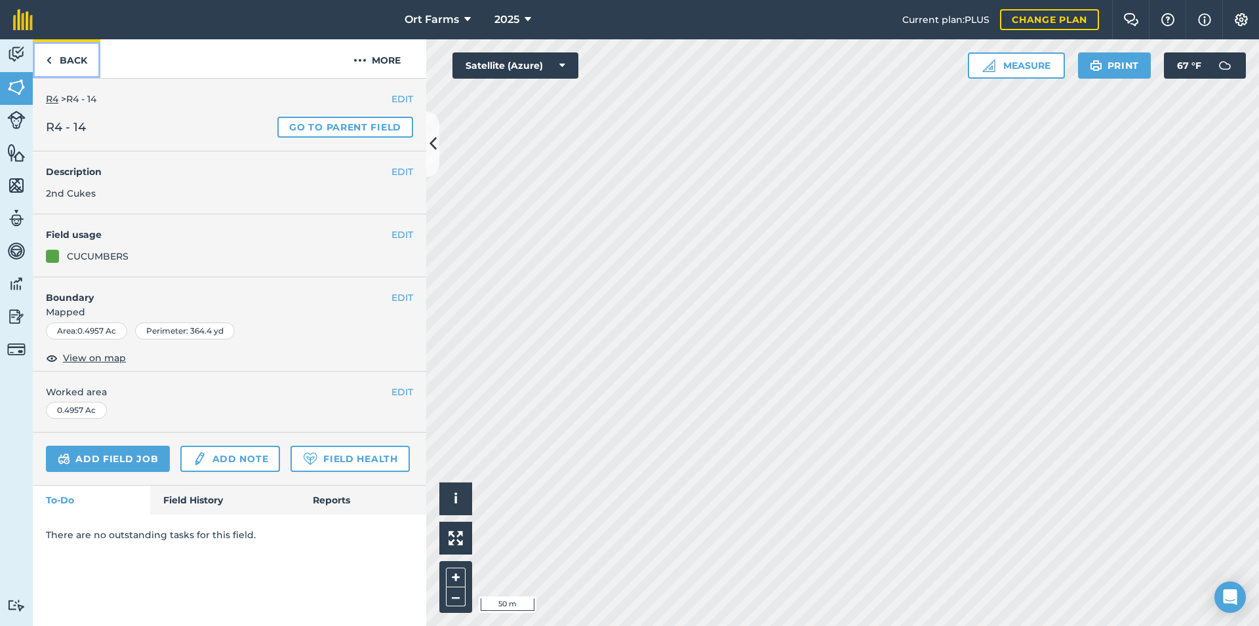
click at [49, 64] on img at bounding box center [49, 60] width 6 height 16
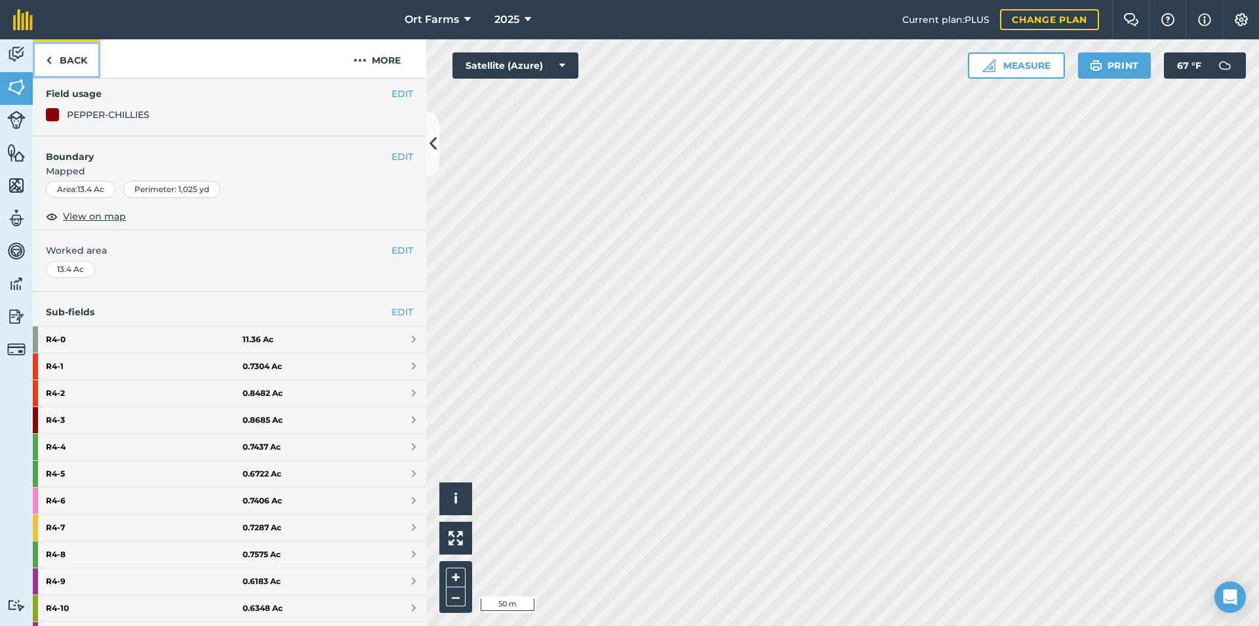
scroll to position [142, 0]
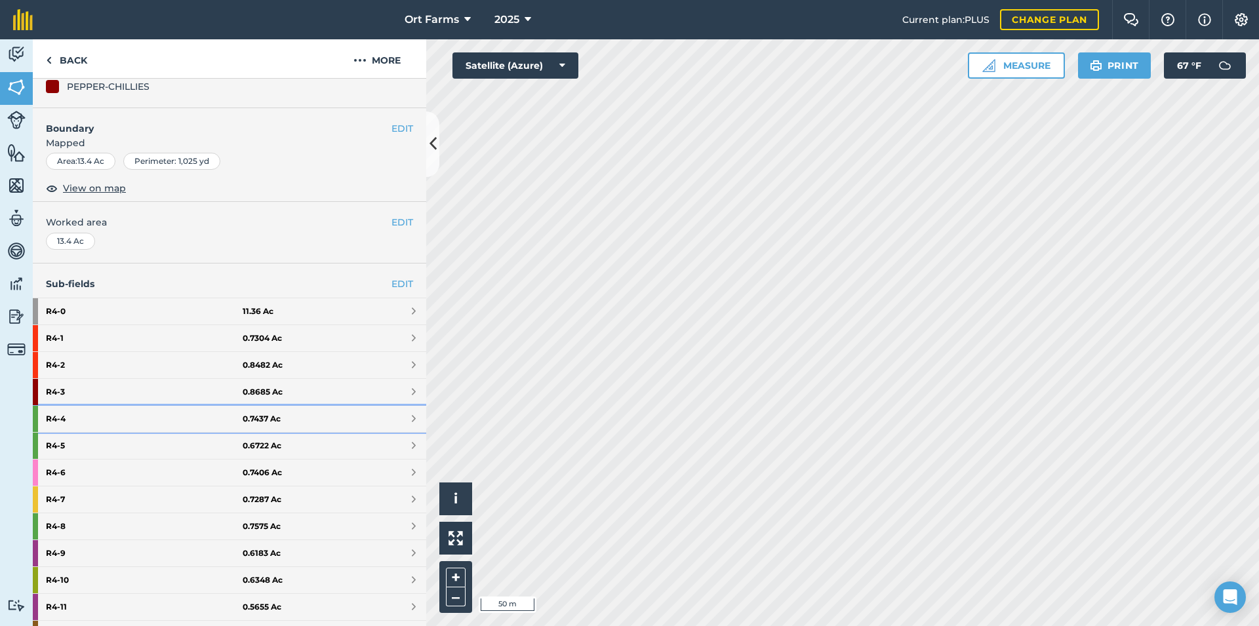
click at [412, 418] on span at bounding box center [414, 419] width 4 height 10
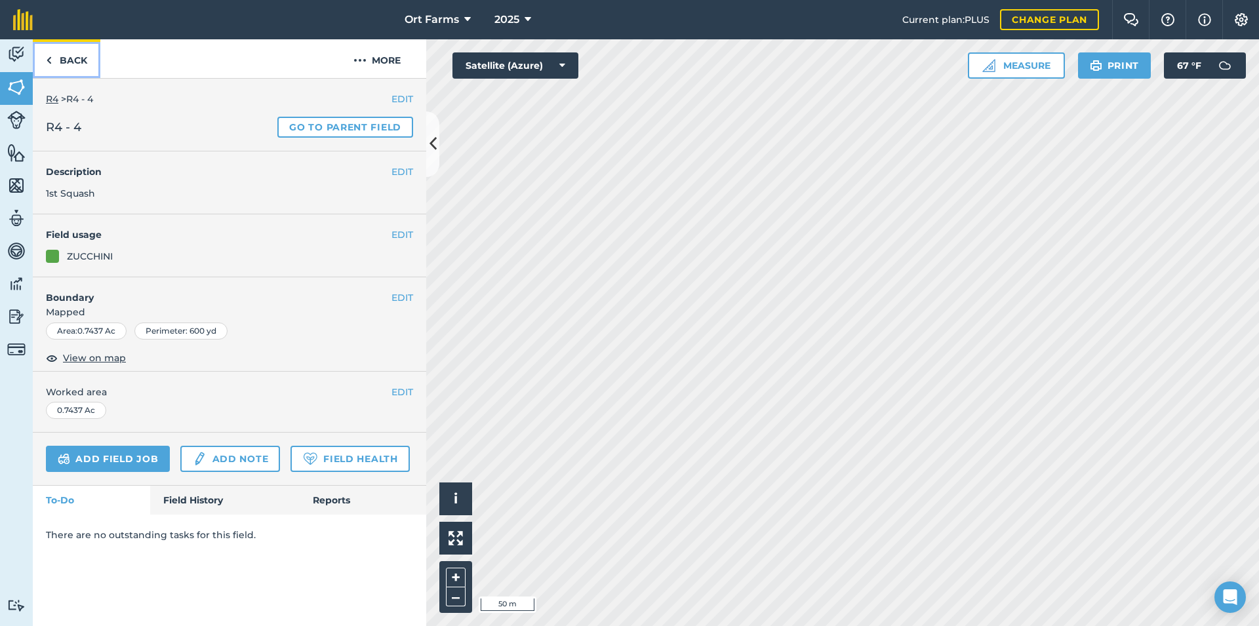
drag, startPoint x: 77, startPoint y: 58, endPoint x: 91, endPoint y: 73, distance: 20.4
click at [77, 57] on link "Back" at bounding box center [67, 58] width 68 height 39
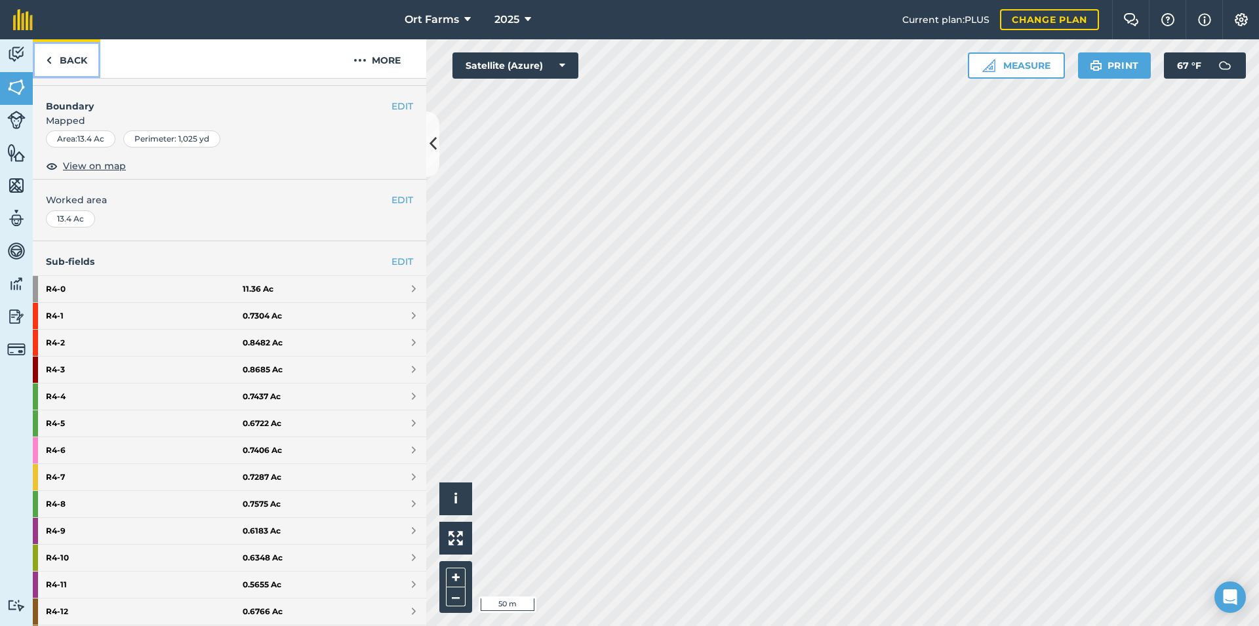
scroll to position [213, 0]
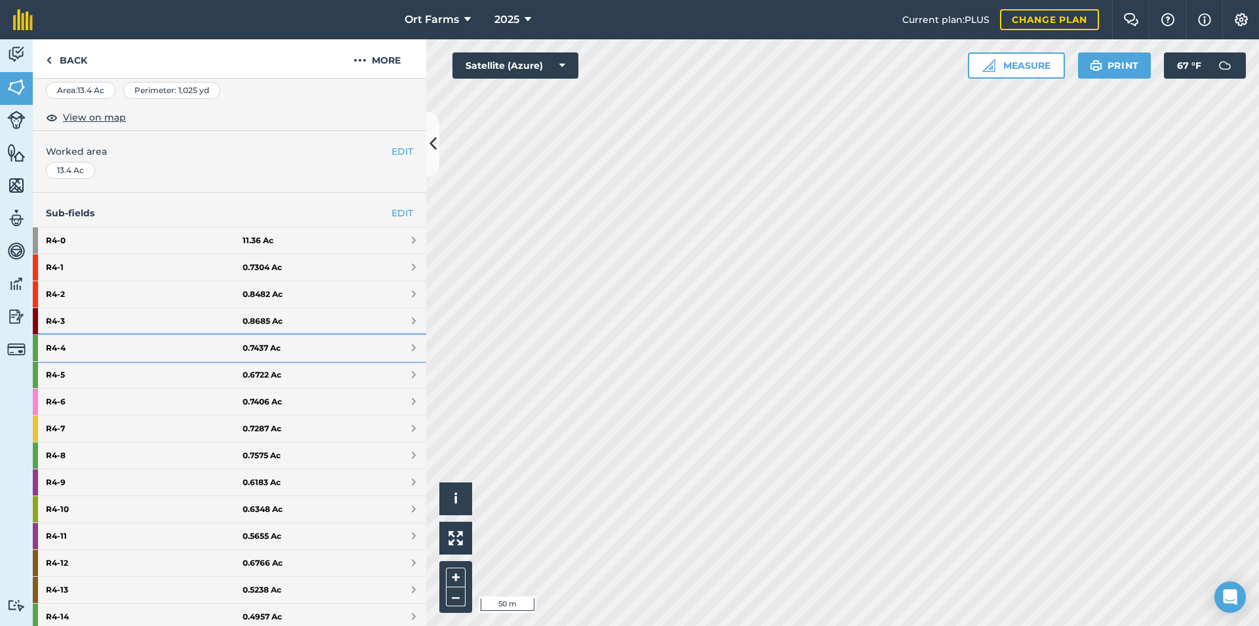
click at [361, 346] on link "R4 - 4 0.7437 Ac" at bounding box center [230, 348] width 394 height 26
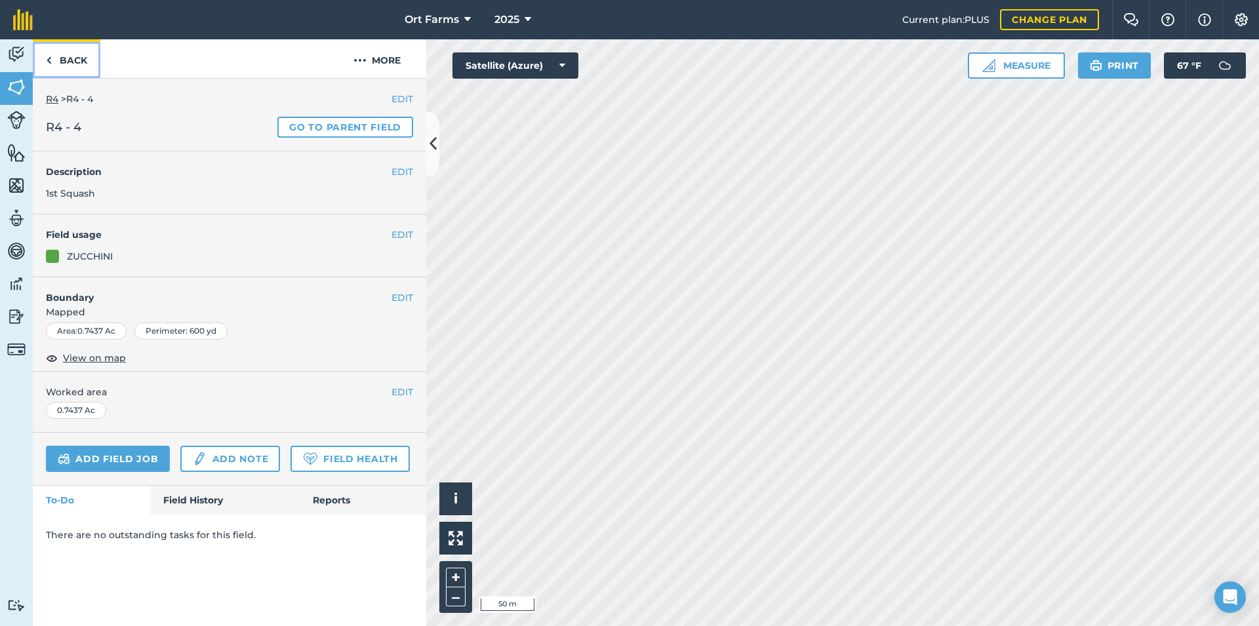
click at [61, 60] on link "Back" at bounding box center [67, 58] width 68 height 39
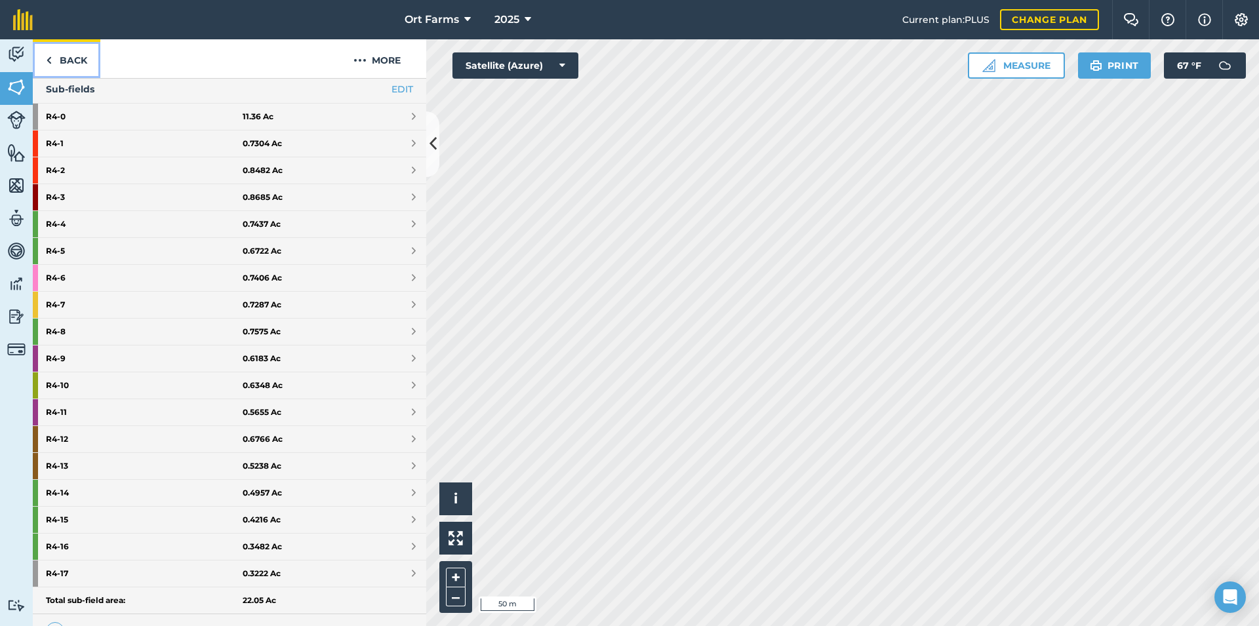
scroll to position [354, 0]
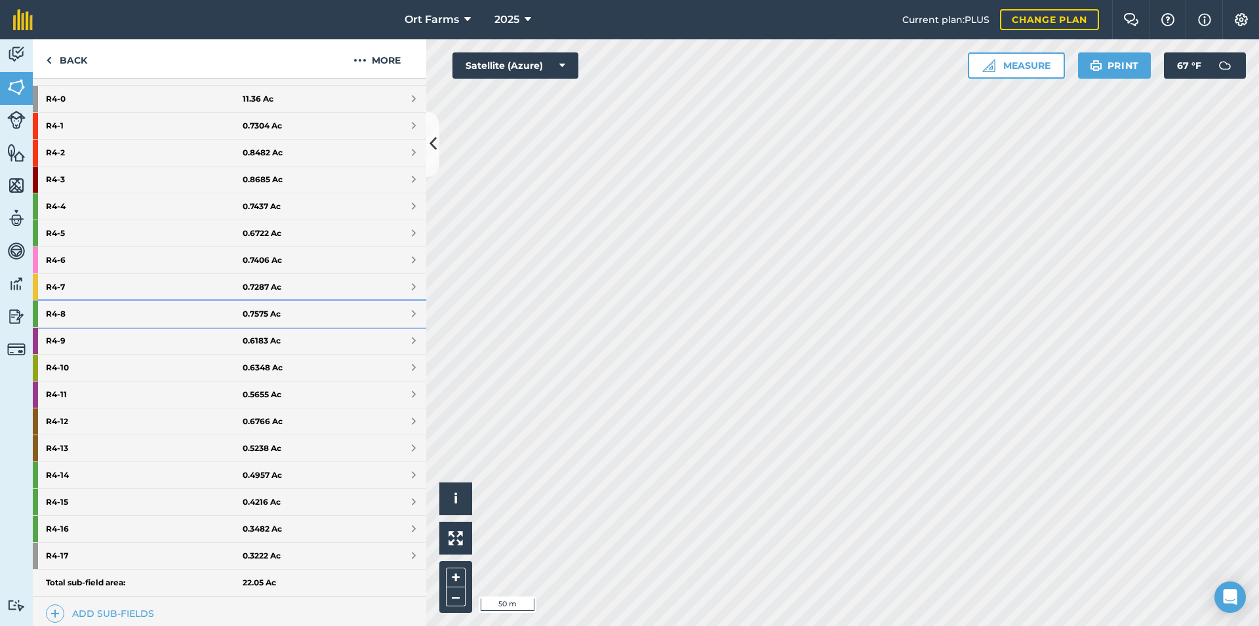
click at [295, 315] on link "R4 - 8 0.7575 Ac" at bounding box center [230, 314] width 394 height 26
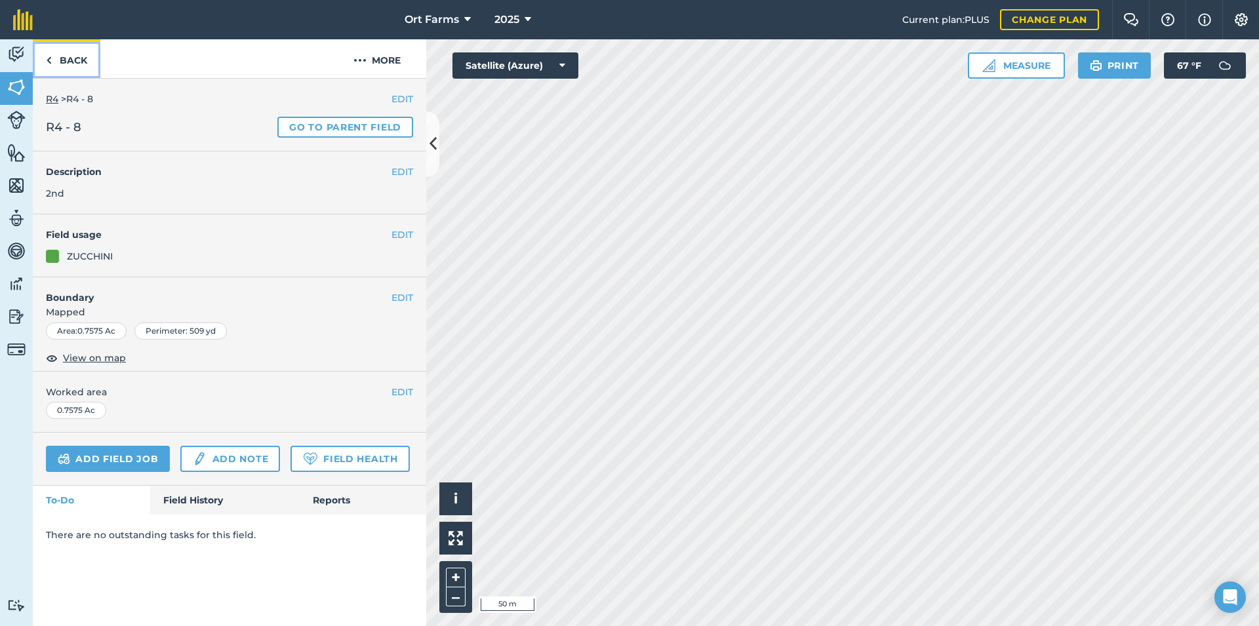
click at [62, 58] on link "Back" at bounding box center [67, 58] width 68 height 39
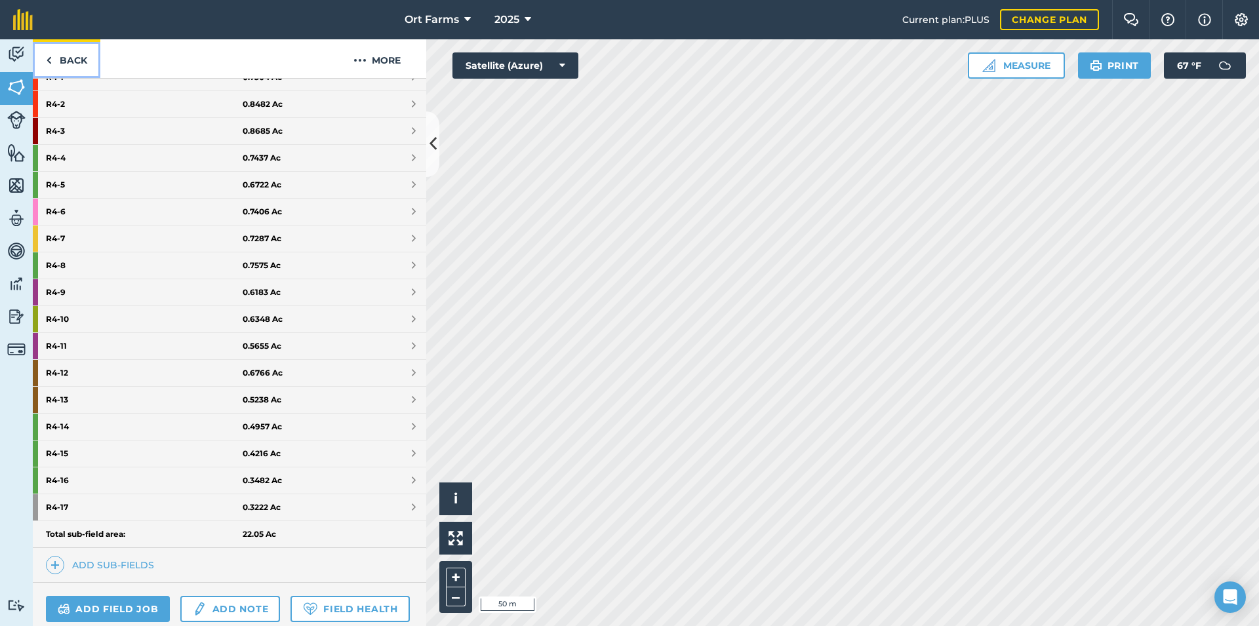
scroll to position [425, 0]
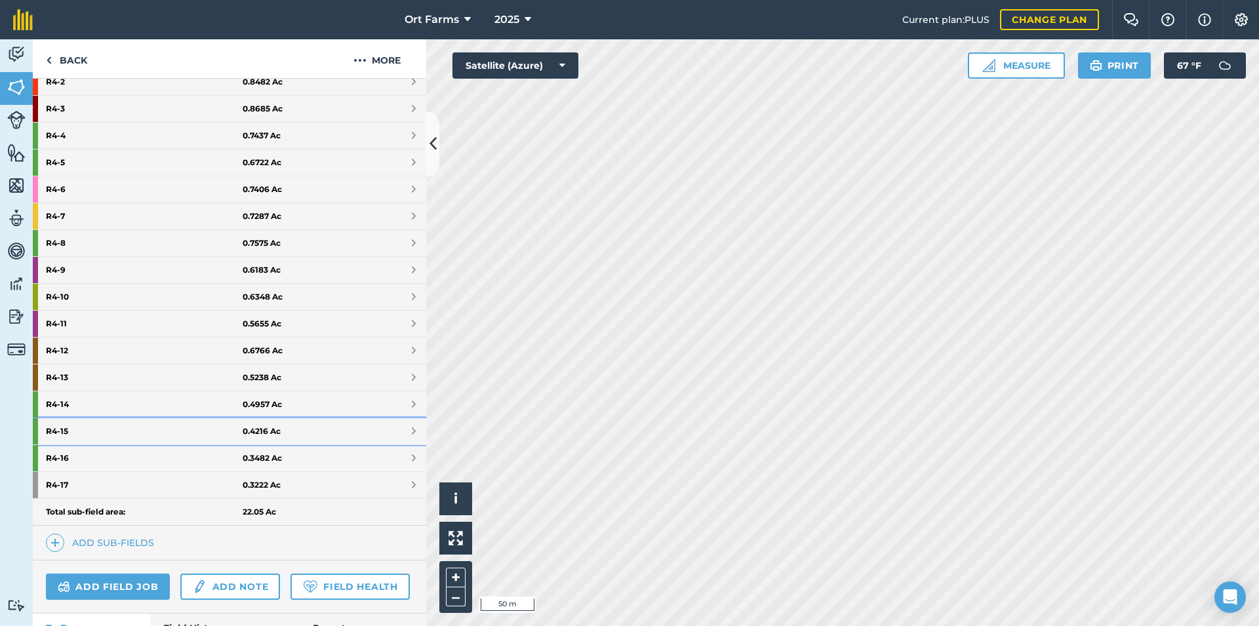
click at [168, 424] on strong "R4 - 15" at bounding box center [144, 431] width 197 height 26
